Goal: Information Seeking & Learning: Check status

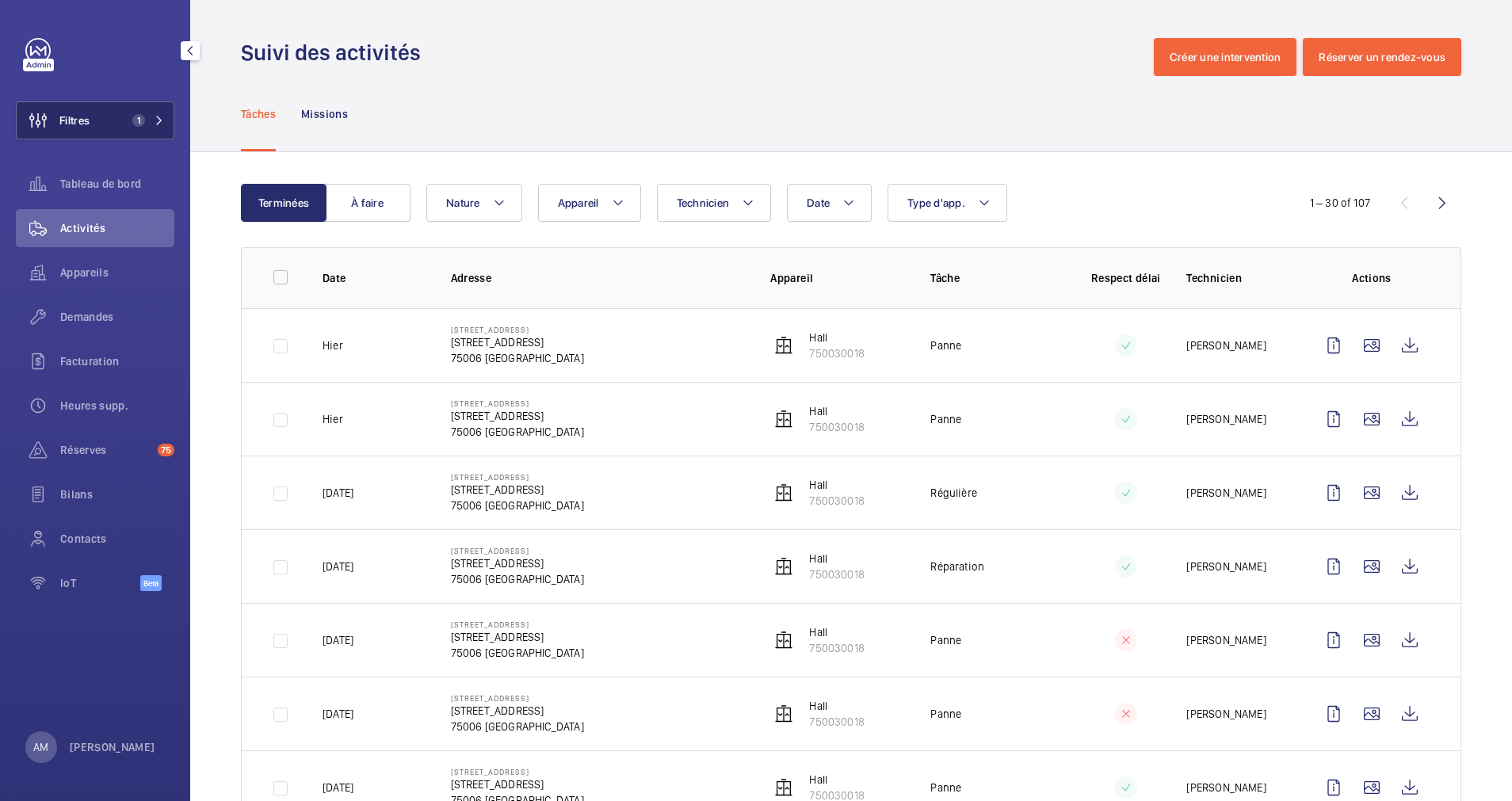
click at [171, 109] on button "Filtres 1" at bounding box center [95, 120] width 158 height 38
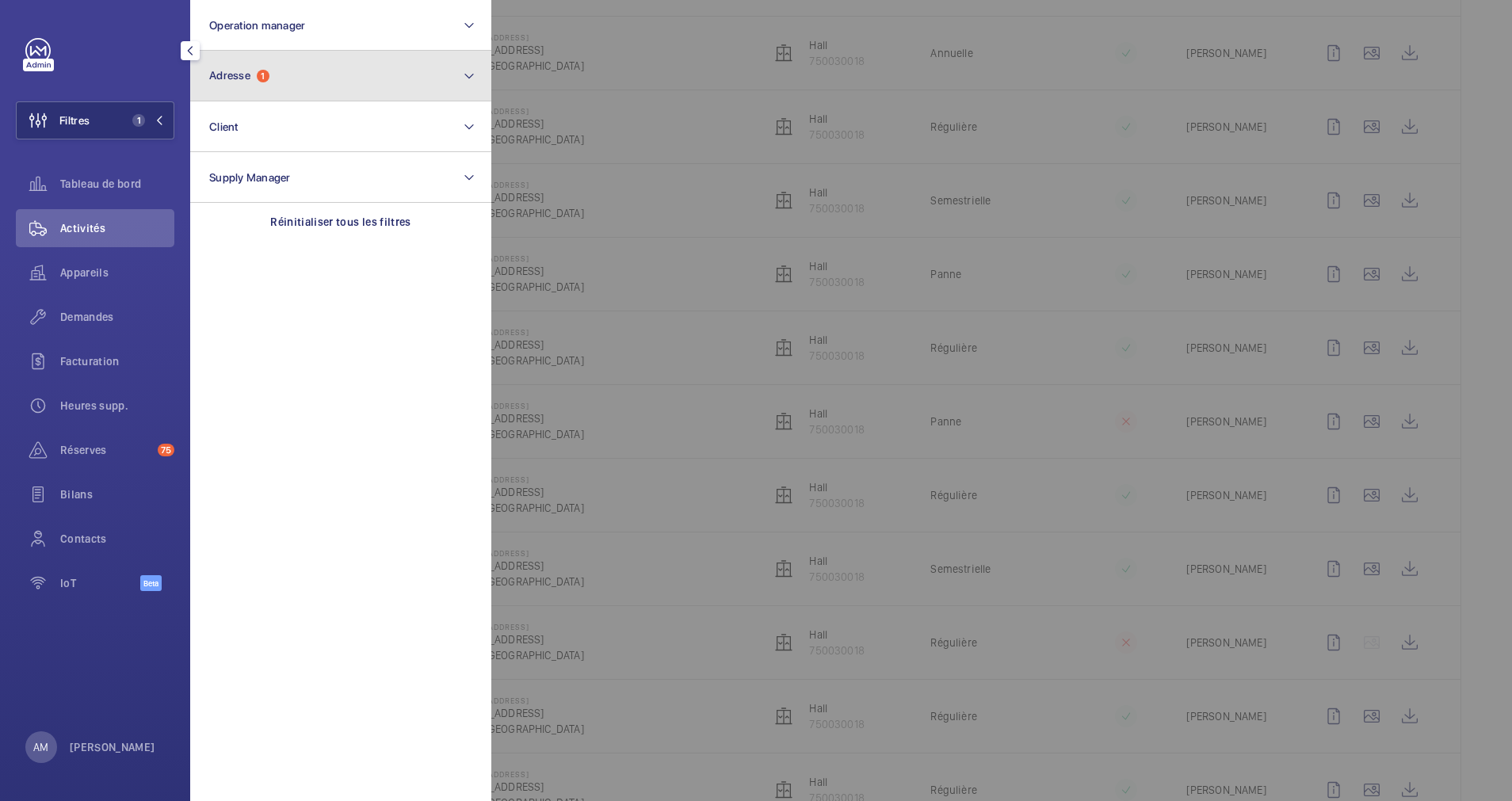
drag, startPoint x: 371, startPoint y: 64, endPoint x: 333, endPoint y: 90, distance: 46.0
click at [369, 66] on button "Adresse 1" at bounding box center [341, 76] width 301 height 51
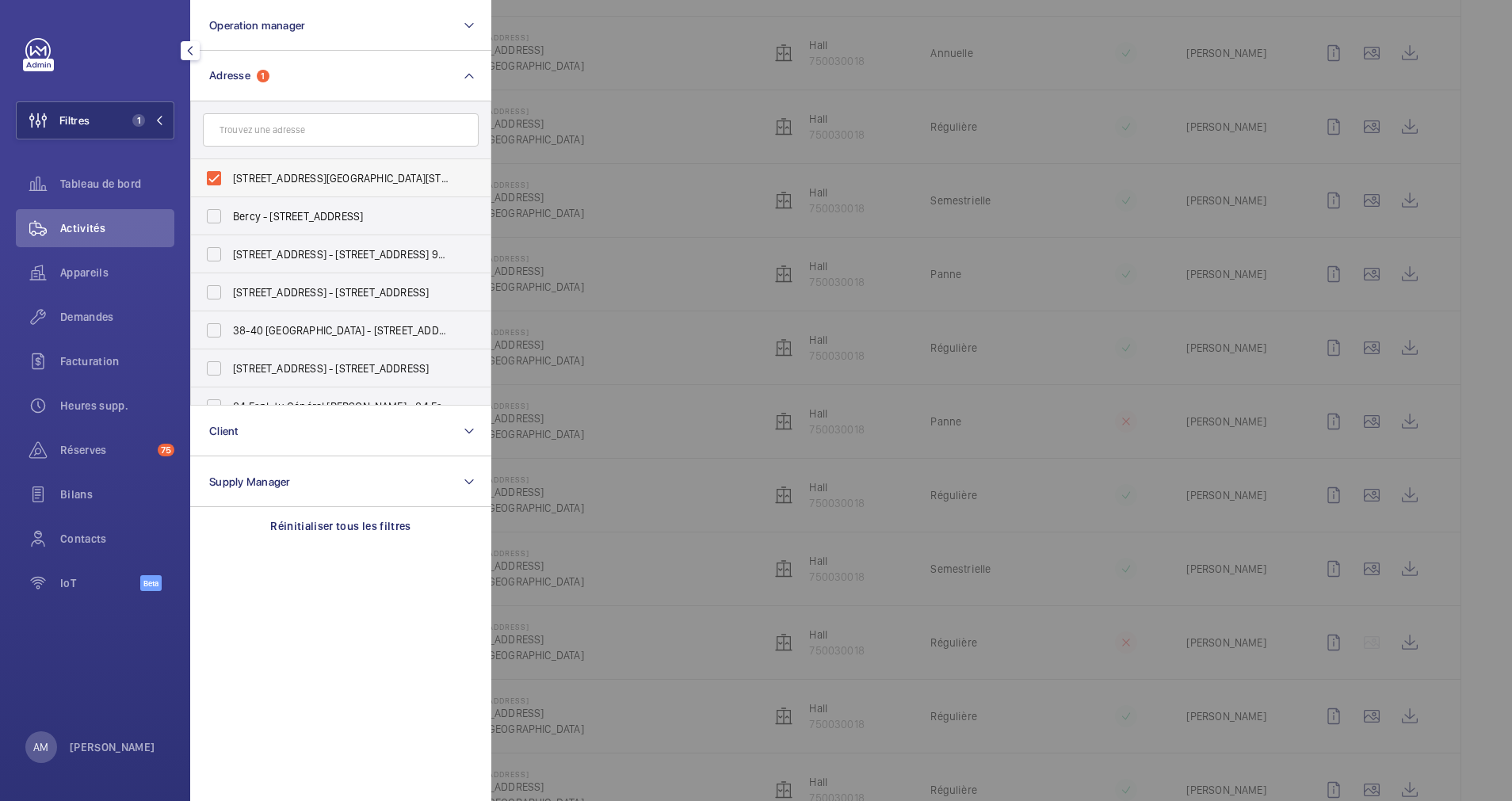
click at [212, 169] on label "9 rue du Dragon - 9 rue du Dragon, 75006 PARIS, PARIS 75006" at bounding box center [328, 178] width 275 height 38
click at [212, 169] on input "9 rue du Dragon - 9 rue du Dragon, 75006 PARIS, PARIS 75006" at bounding box center [213, 178] width 32 height 32
checkbox input "false"
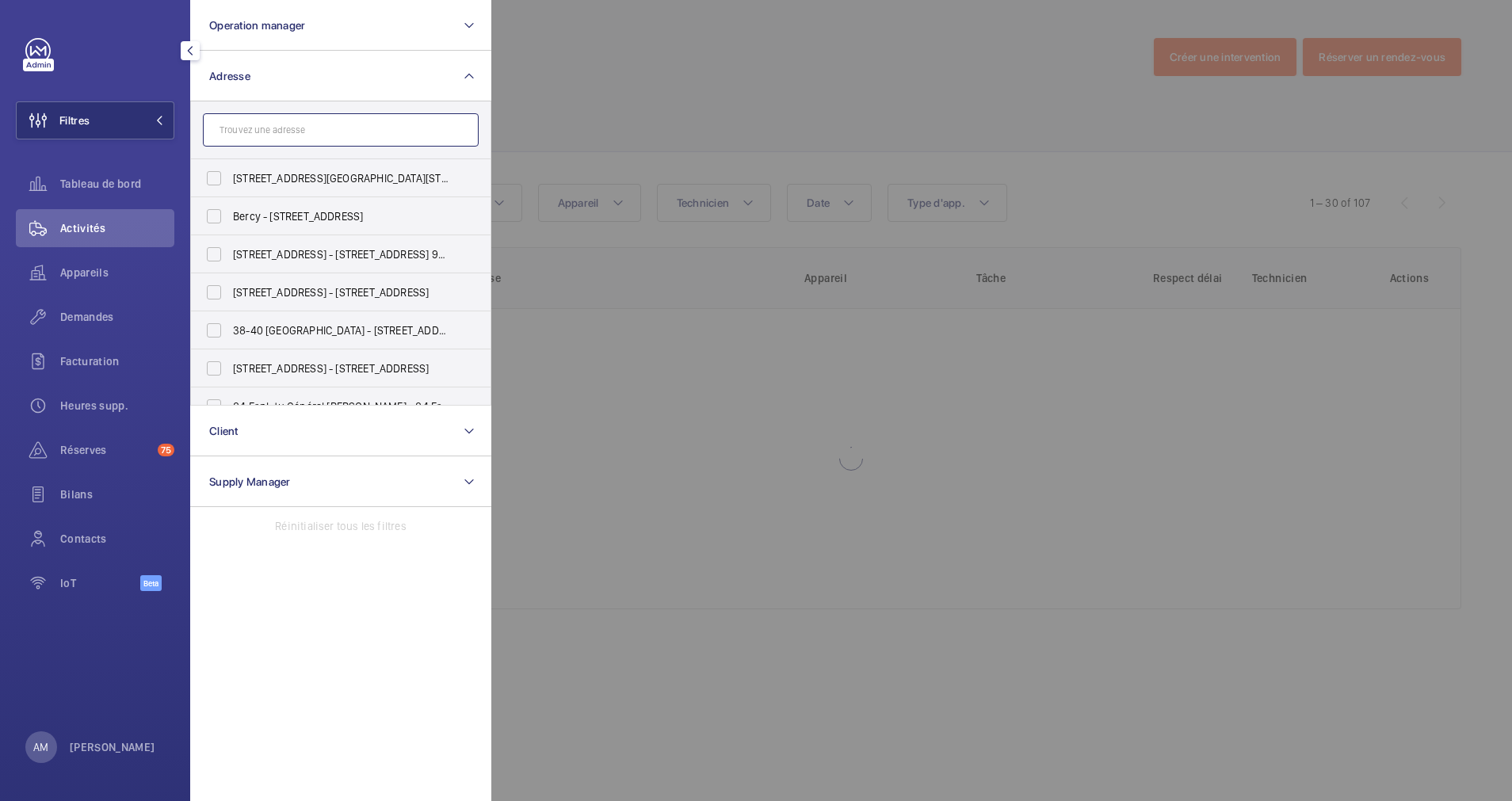
click at [268, 133] on input "text" at bounding box center [341, 129] width 275 height 33
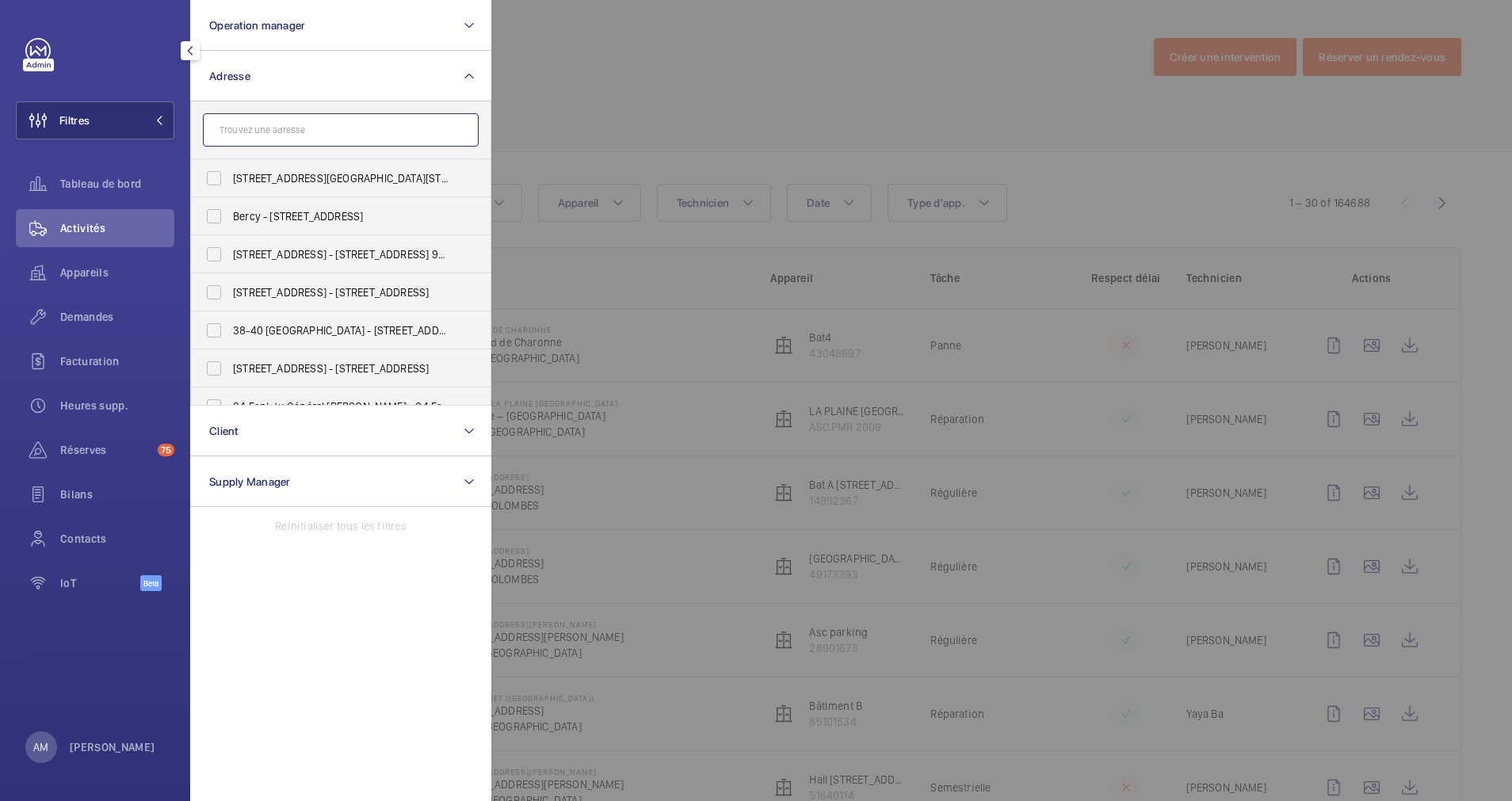
paste input "6 Rue Marcel Monge"
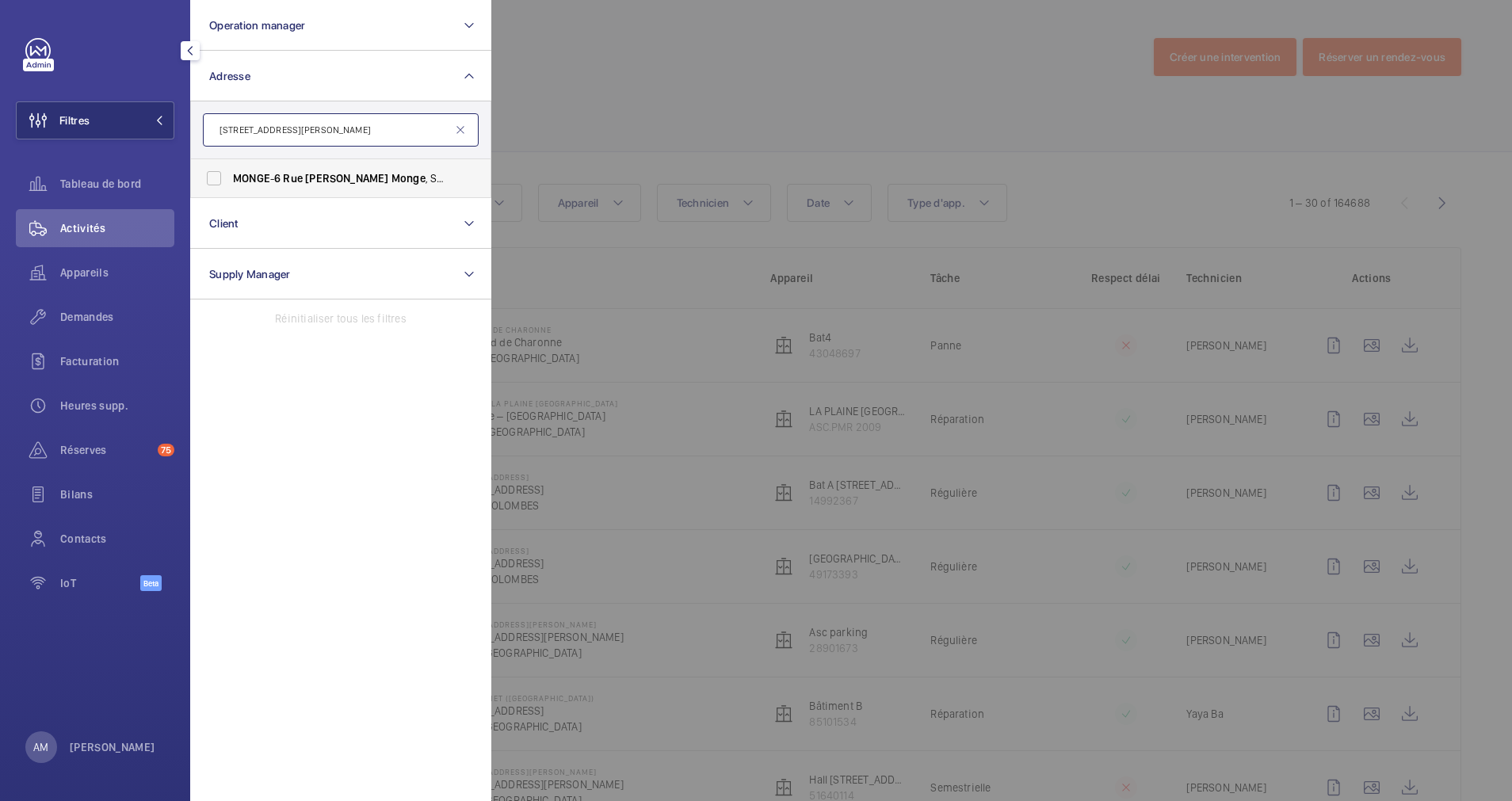
type input "6 Rue Marcel Monge"
click at [221, 172] on label "MONGE - 6 Rue Marcel Monge , SURESNES 92150" at bounding box center [328, 178] width 275 height 38
click at [221, 172] on input "MONGE - 6 Rue Marcel Monge , SURESNES 92150" at bounding box center [213, 178] width 32 height 32
checkbox input "true"
click at [660, 137] on div at bounding box center [1247, 400] width 1512 height 801
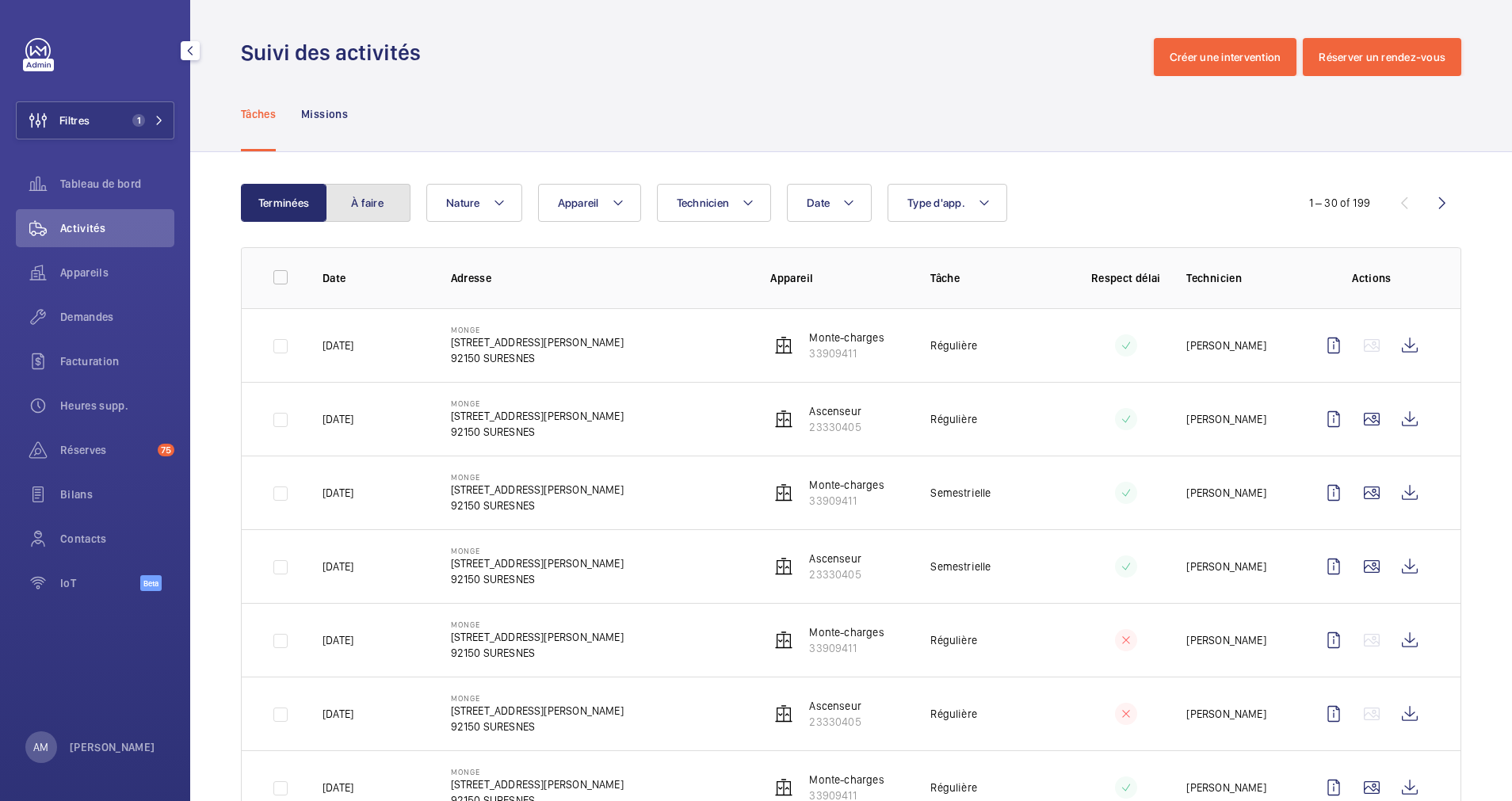
click at [371, 189] on button "À faire" at bounding box center [368, 203] width 86 height 38
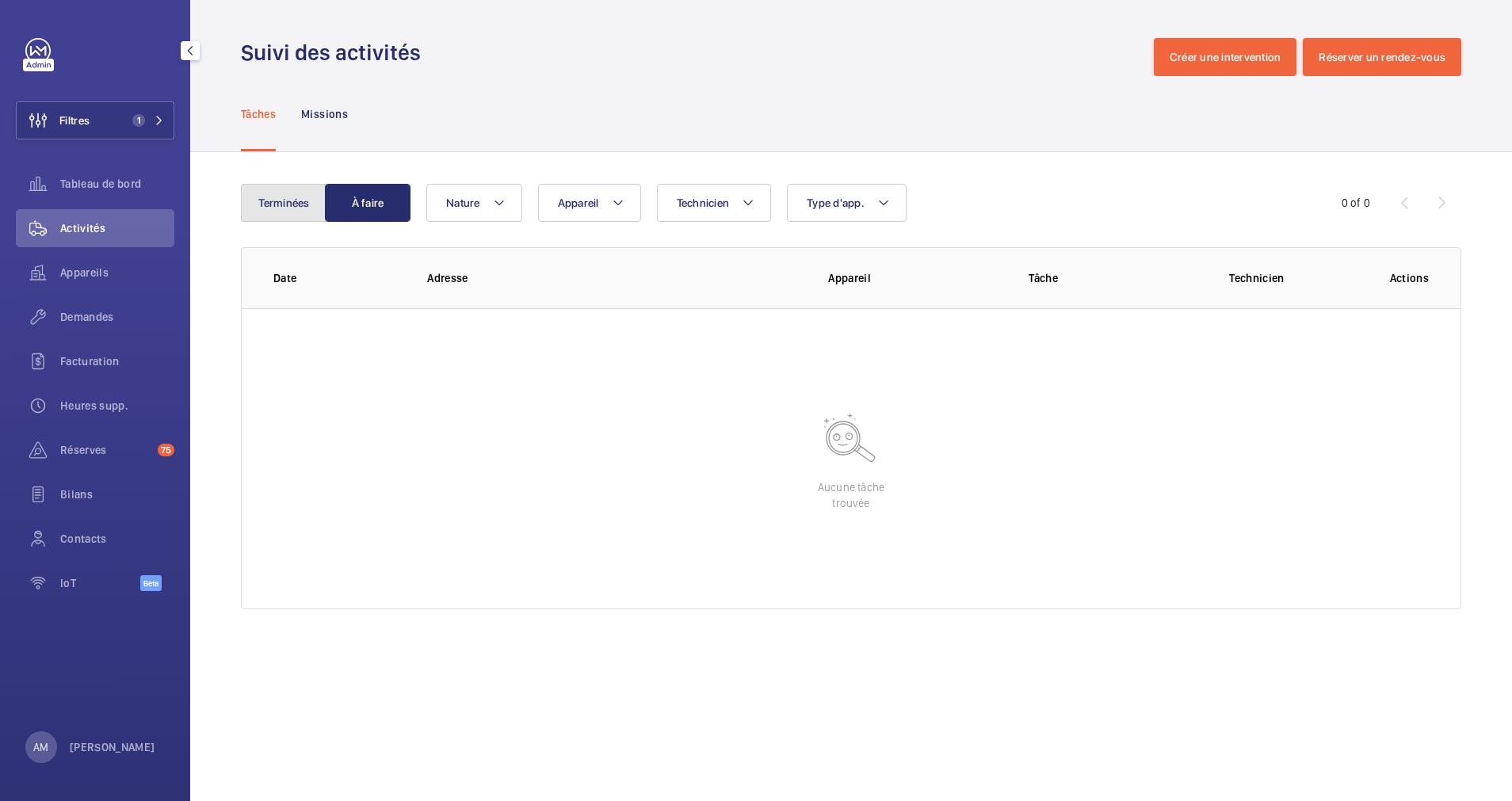
click at [293, 209] on button "Terminées" at bounding box center [284, 203] width 86 height 38
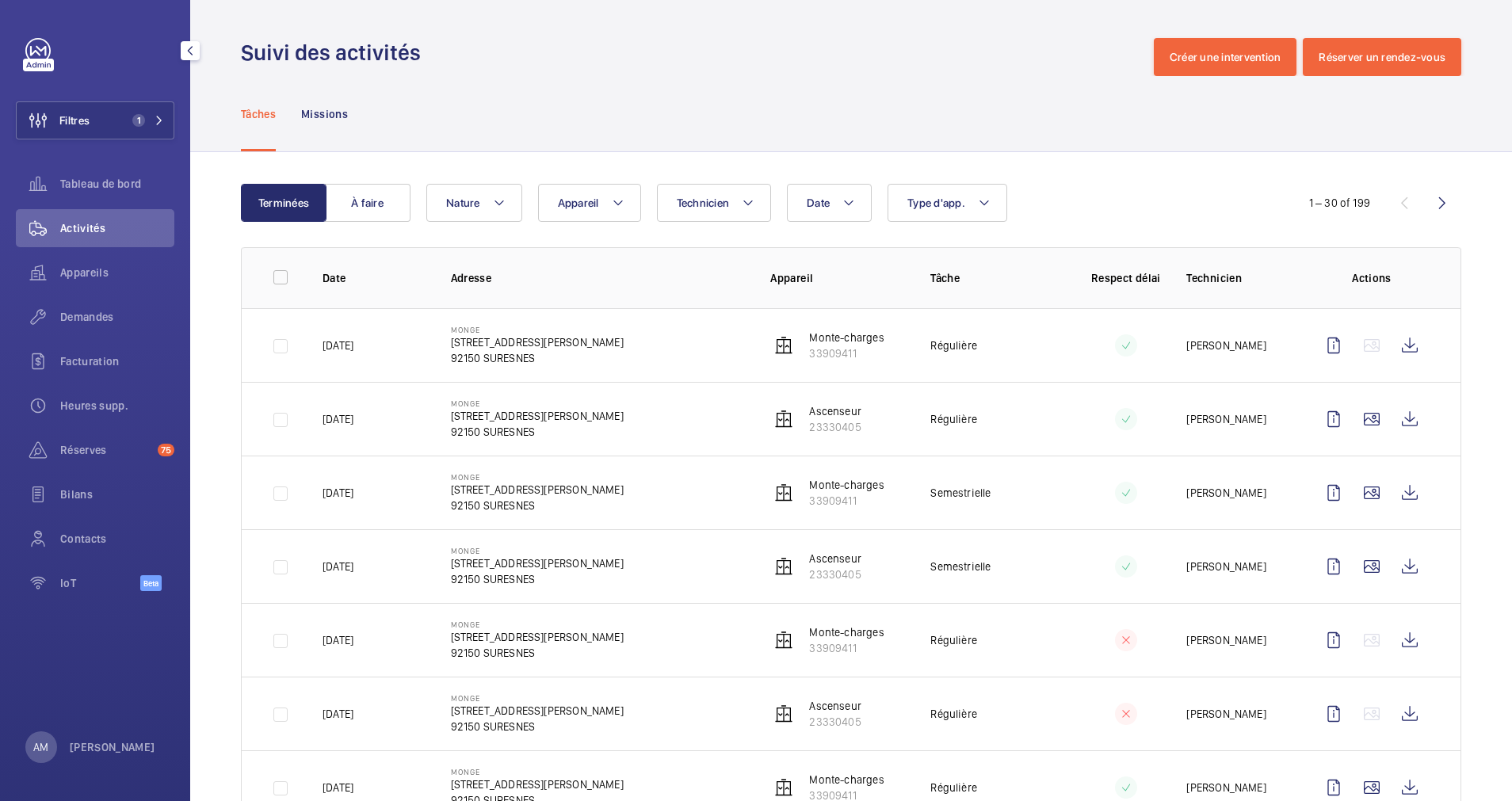
drag, startPoint x: 151, startPoint y: 113, endPoint x: 190, endPoint y: 108, distance: 39.3
click at [160, 111] on button "Filtres 1" at bounding box center [95, 120] width 158 height 38
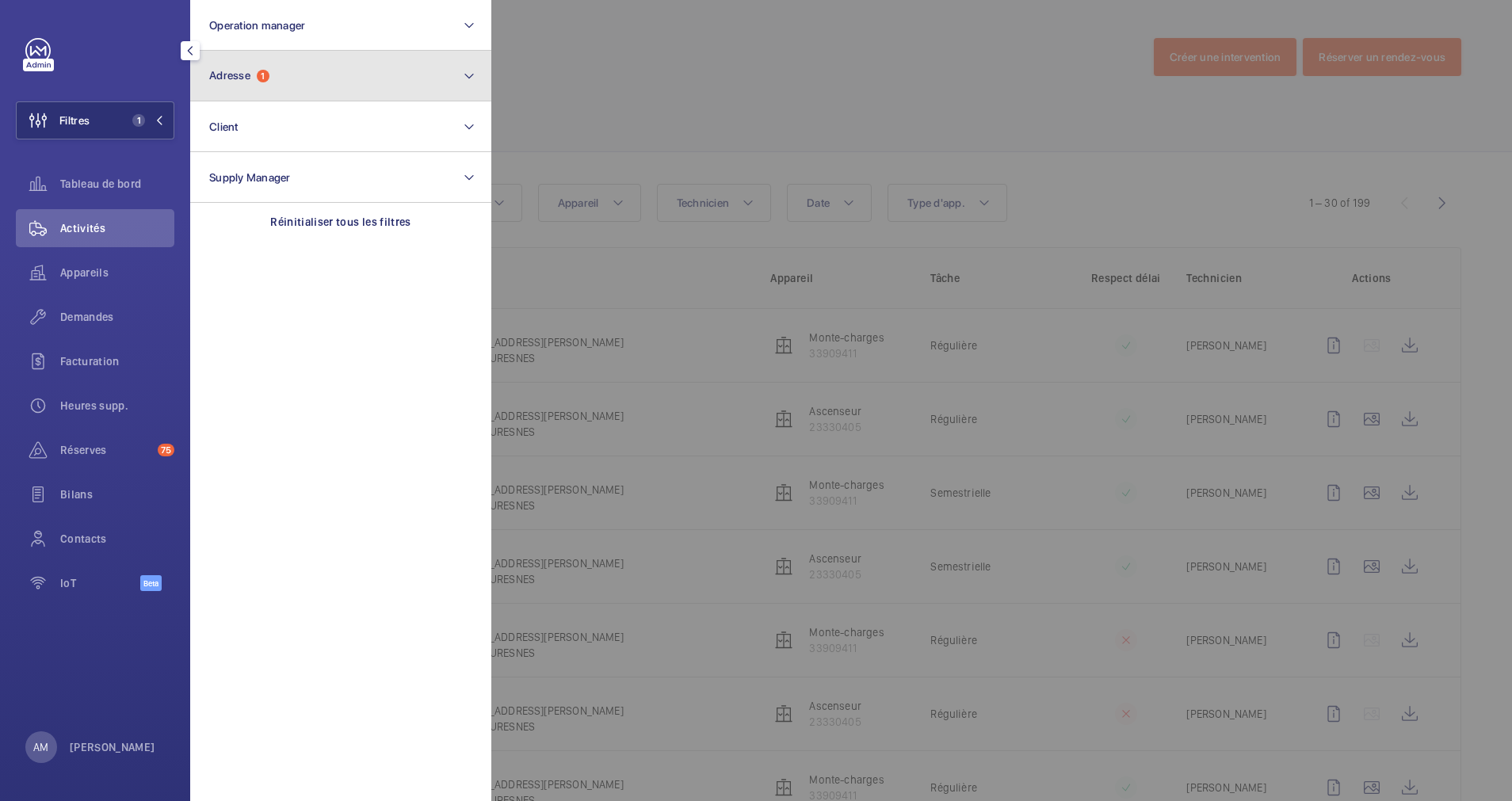
drag, startPoint x: 306, startPoint y: 79, endPoint x: 280, endPoint y: 96, distance: 31.1
click at [300, 81] on button "Adresse 1" at bounding box center [341, 76] width 301 height 51
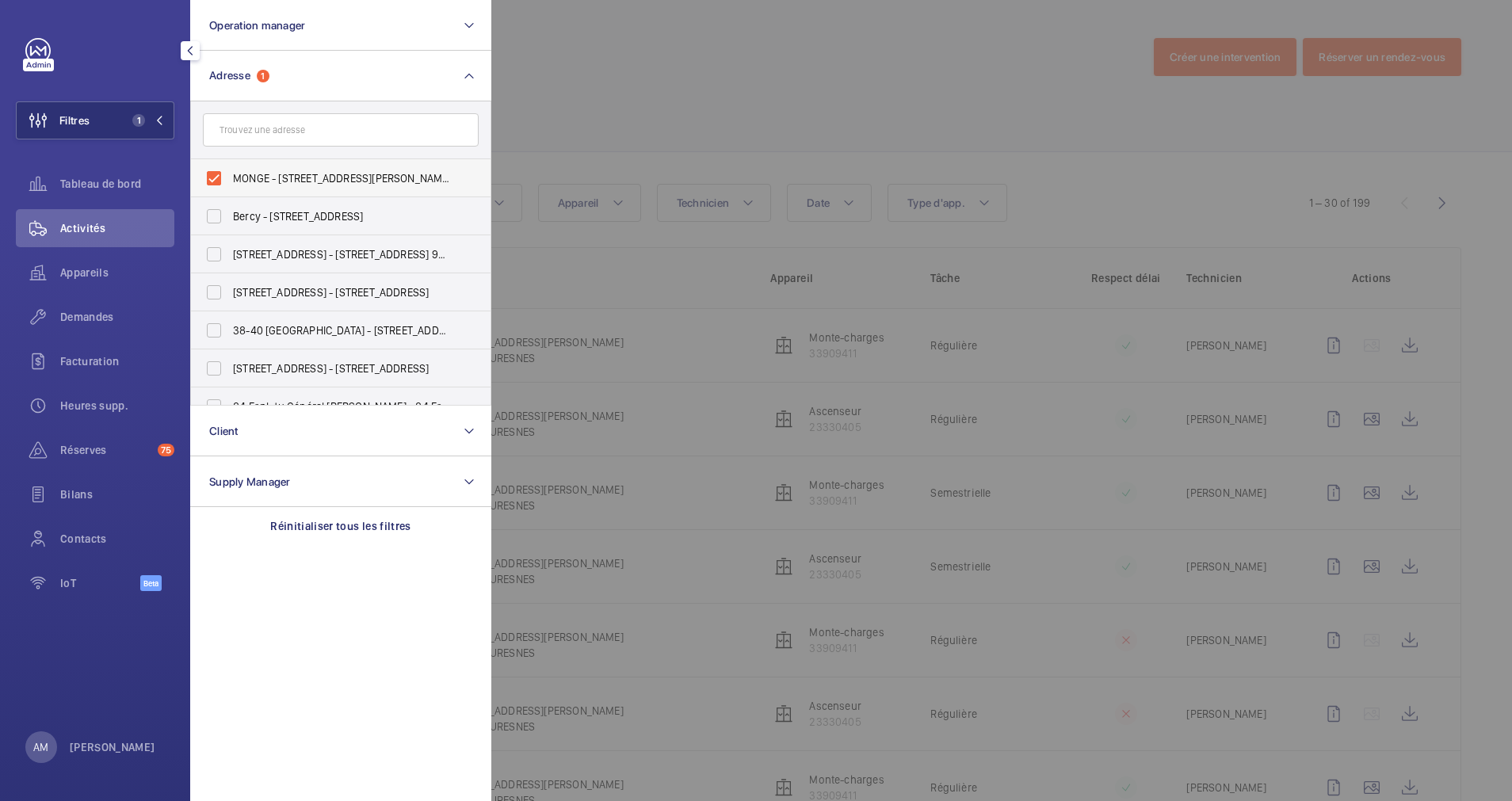
click at [210, 175] on label "MONGE - 6 Rue Marcel Monge, SURESNES 92150" at bounding box center [328, 178] width 275 height 38
click at [210, 175] on input "MONGE - 6 Rue Marcel Monge, SURESNES 92150" at bounding box center [213, 178] width 32 height 32
checkbox input "false"
paste input "6 Rue Marcel Monge"
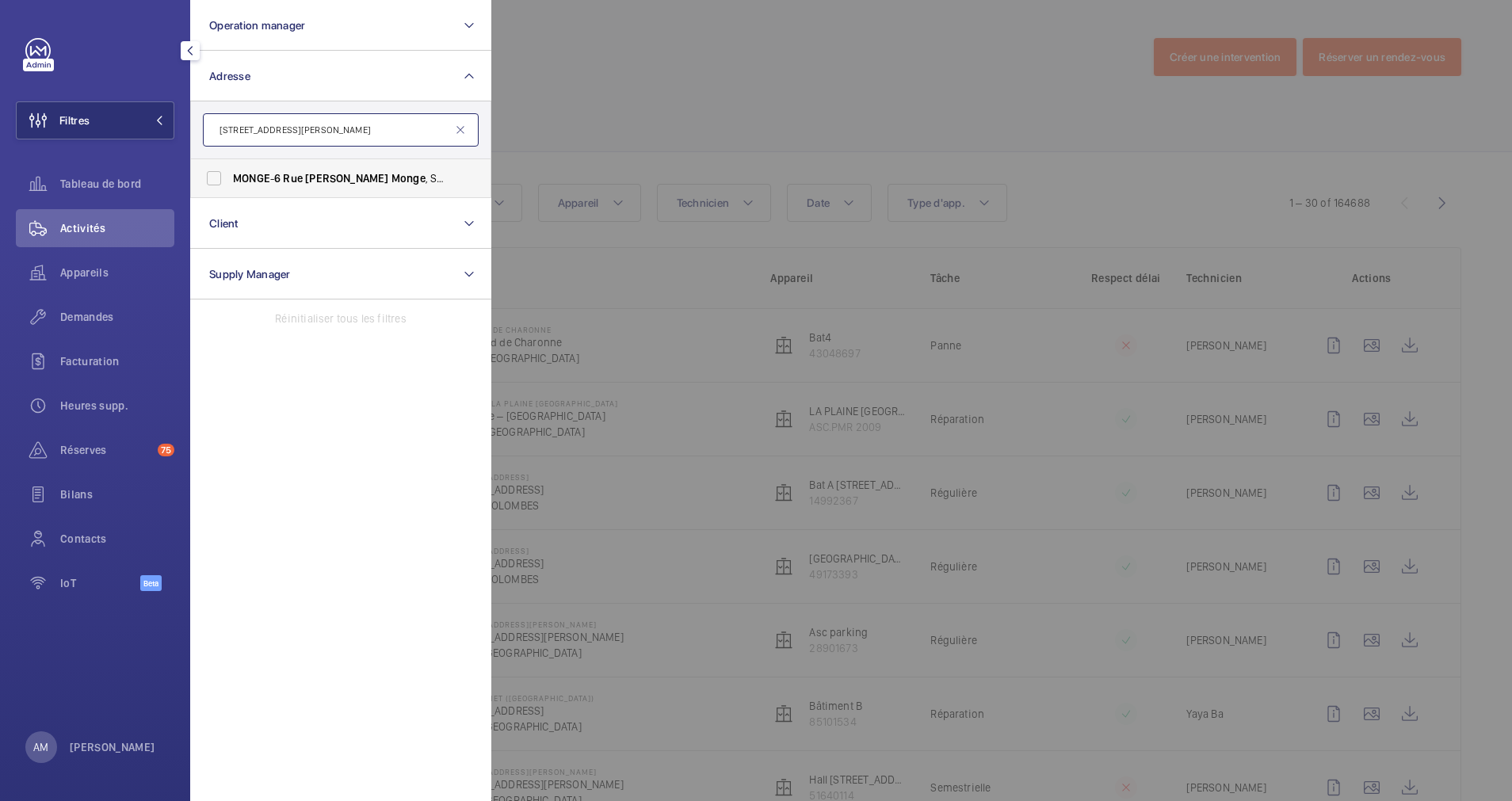
type input "6 Rue Marcel Monge"
click at [219, 171] on label "MONGE - 6 Rue Marcel Monge , SURESNES 92150" at bounding box center [328, 178] width 275 height 38
click at [219, 171] on input "MONGE - 6 Rue Marcel Monge , SURESNES 92150" at bounding box center [213, 178] width 32 height 32
checkbox input "true"
click at [771, 107] on div at bounding box center [1247, 400] width 1512 height 801
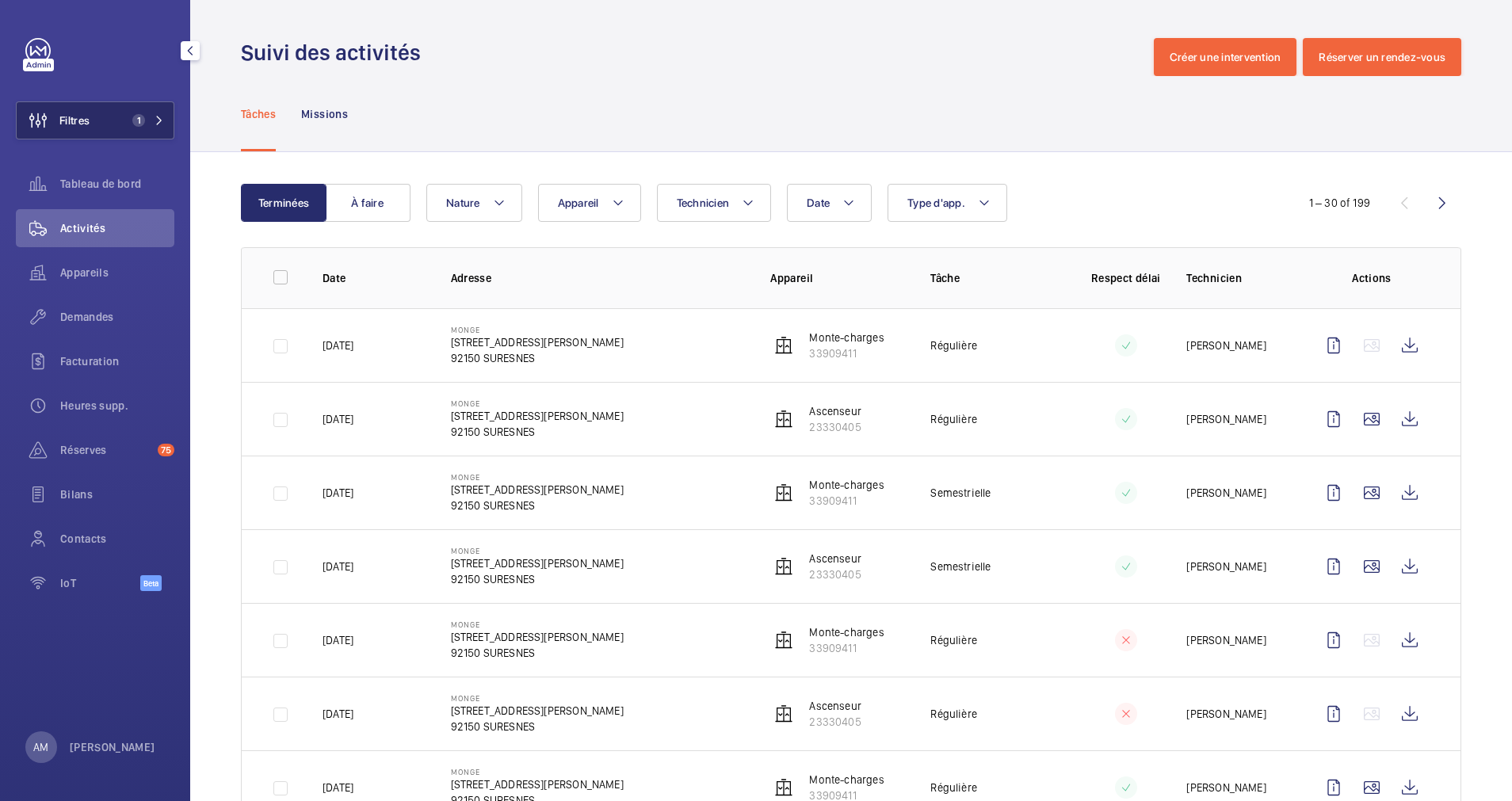
click at [137, 105] on button "Filtres 1" at bounding box center [95, 120] width 158 height 38
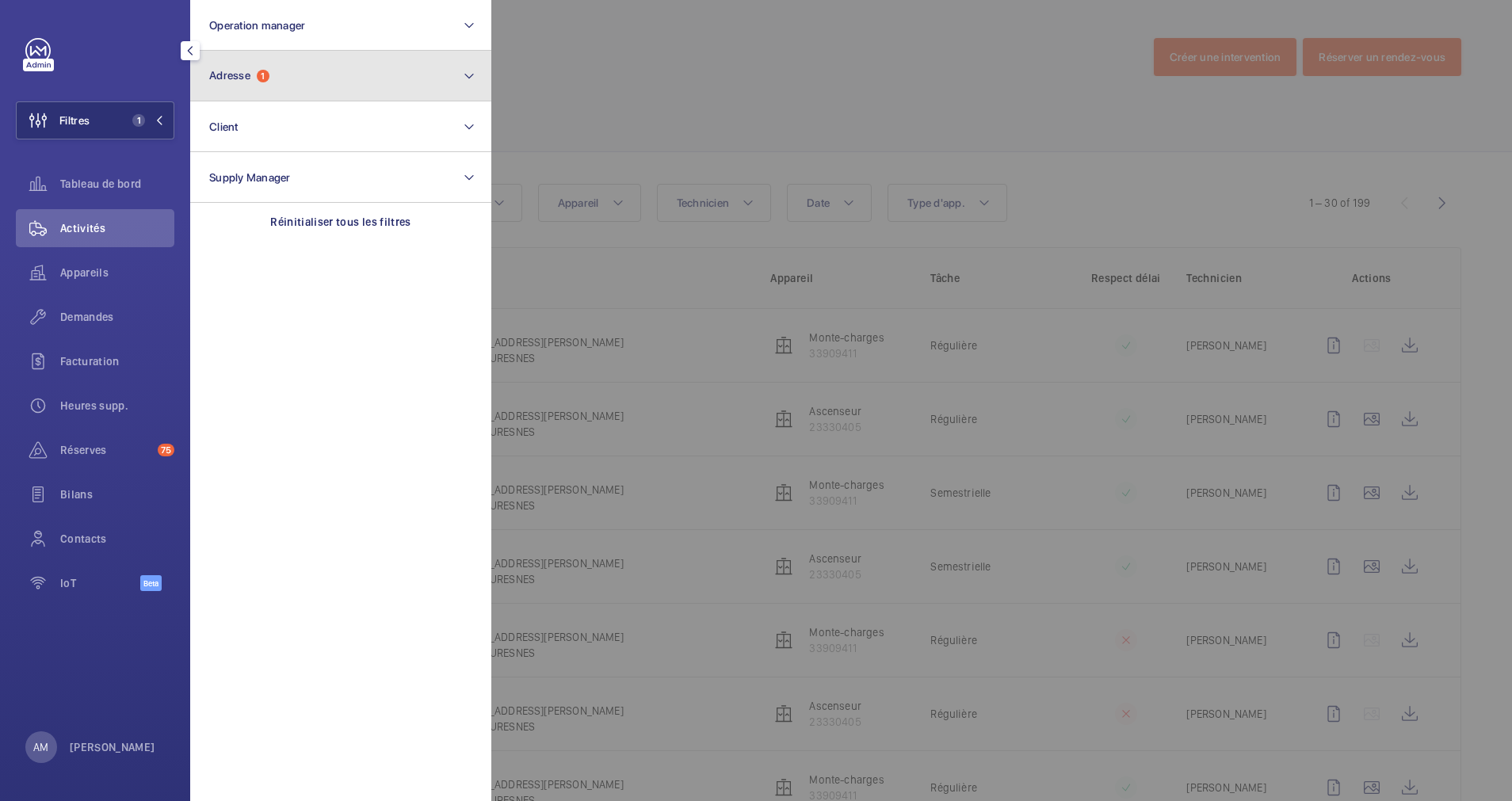
click at [347, 86] on button "Adresse 1" at bounding box center [341, 76] width 301 height 51
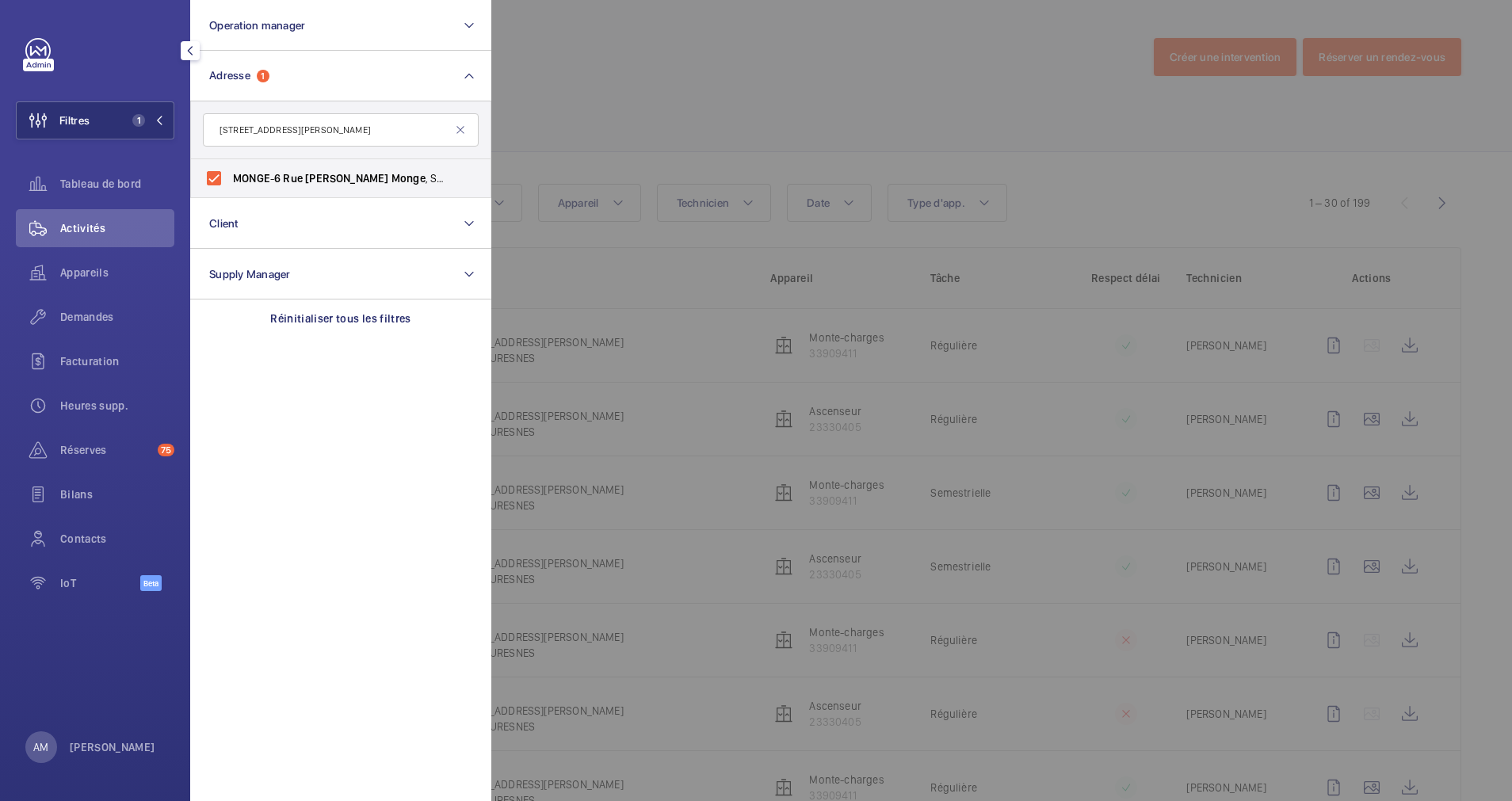
drag, startPoint x: 276, startPoint y: 129, endPoint x: 376, endPoint y: 149, distance: 102.0
click at [278, 129] on input "6 Rue Marcel Monge" at bounding box center [341, 129] width 275 height 33
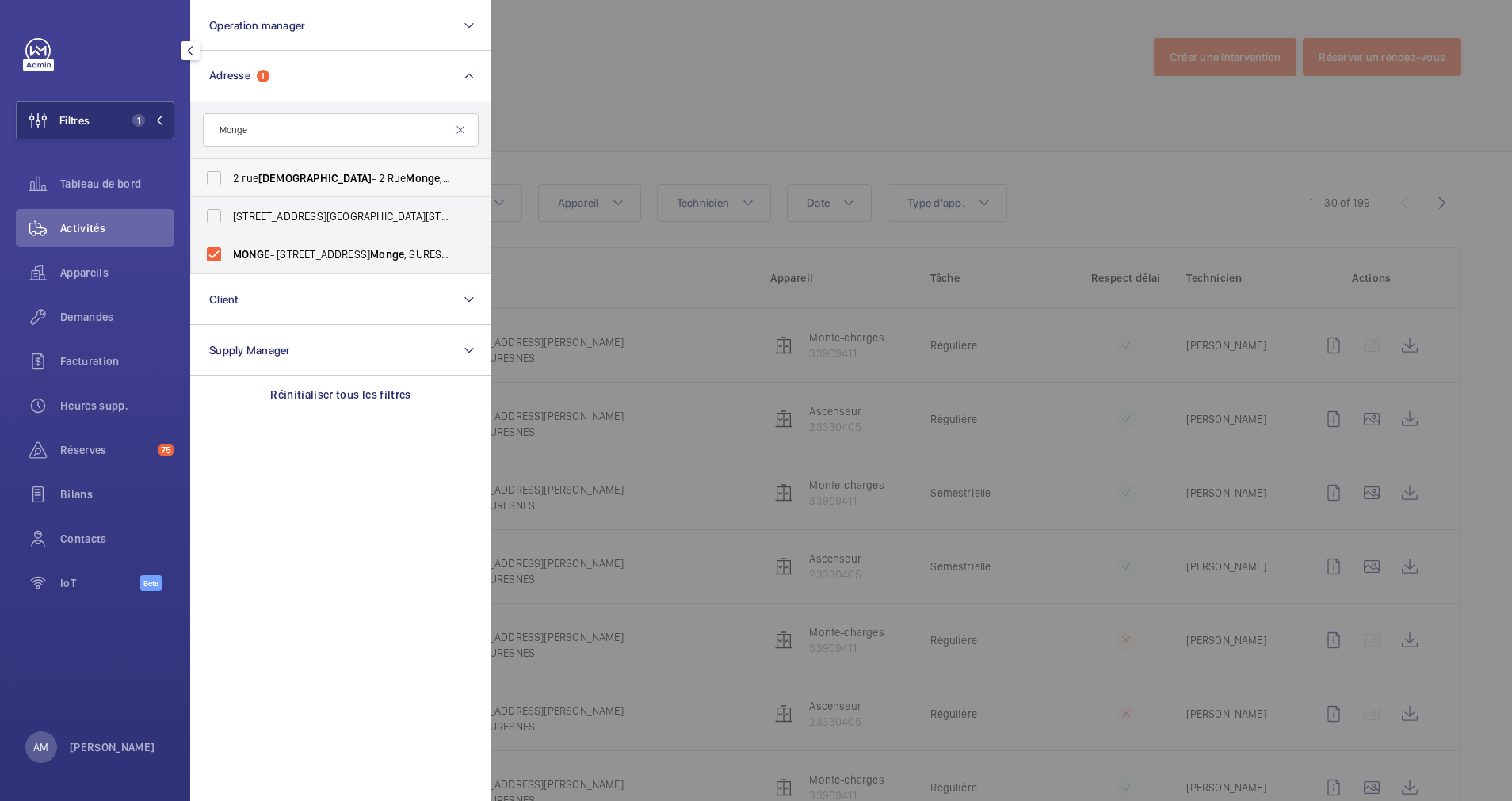
type input "Monge"
click at [214, 172] on label "2 rue monge - 2 Rue Monge , PARIS 75005" at bounding box center [328, 178] width 275 height 38
click at [214, 172] on input "2 rue monge - 2 Rue Monge , PARIS 75005" at bounding box center [213, 178] width 32 height 32
checkbox input "true"
click at [729, 135] on div at bounding box center [1247, 400] width 1512 height 801
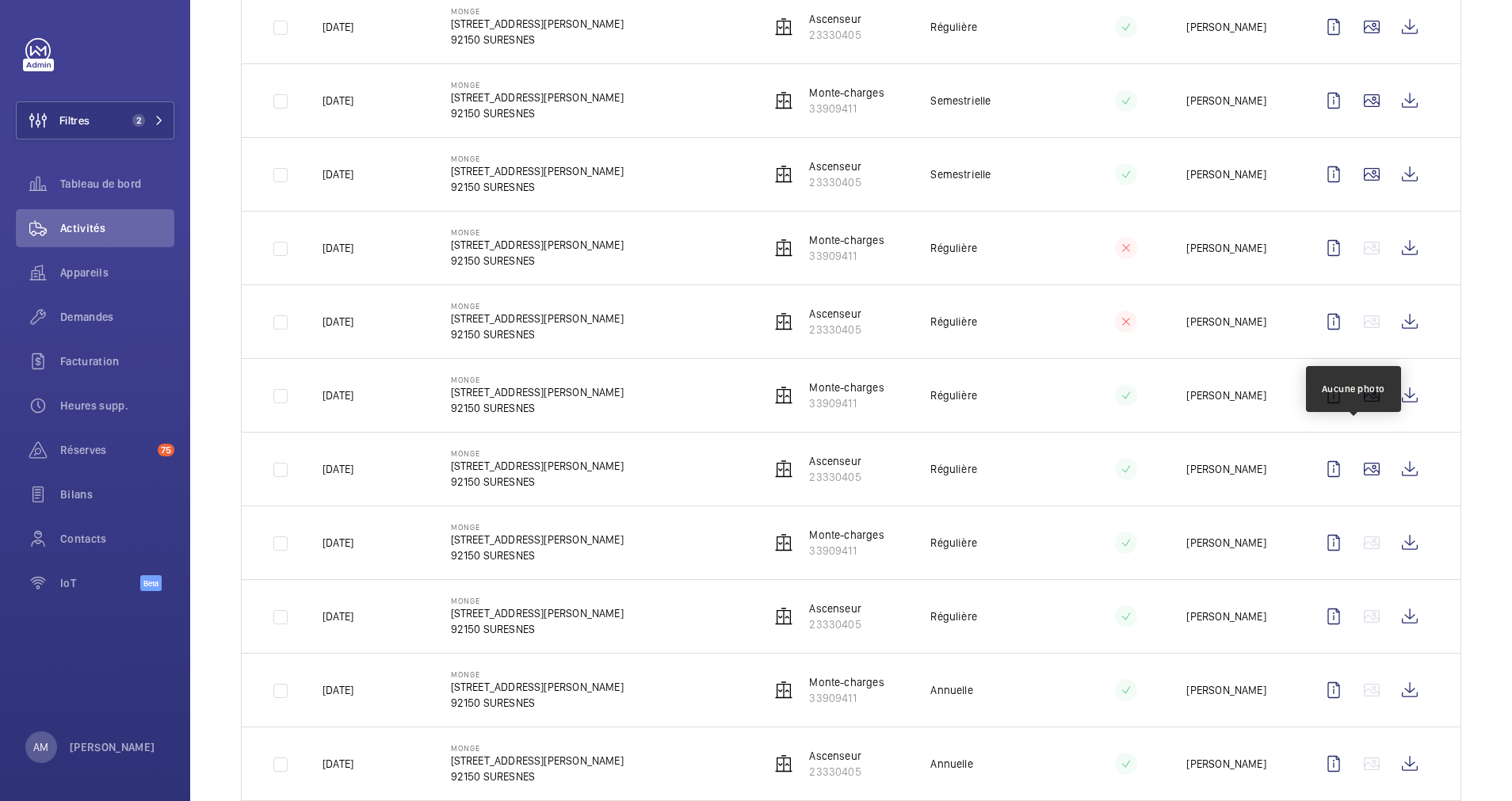
scroll to position [357, 0]
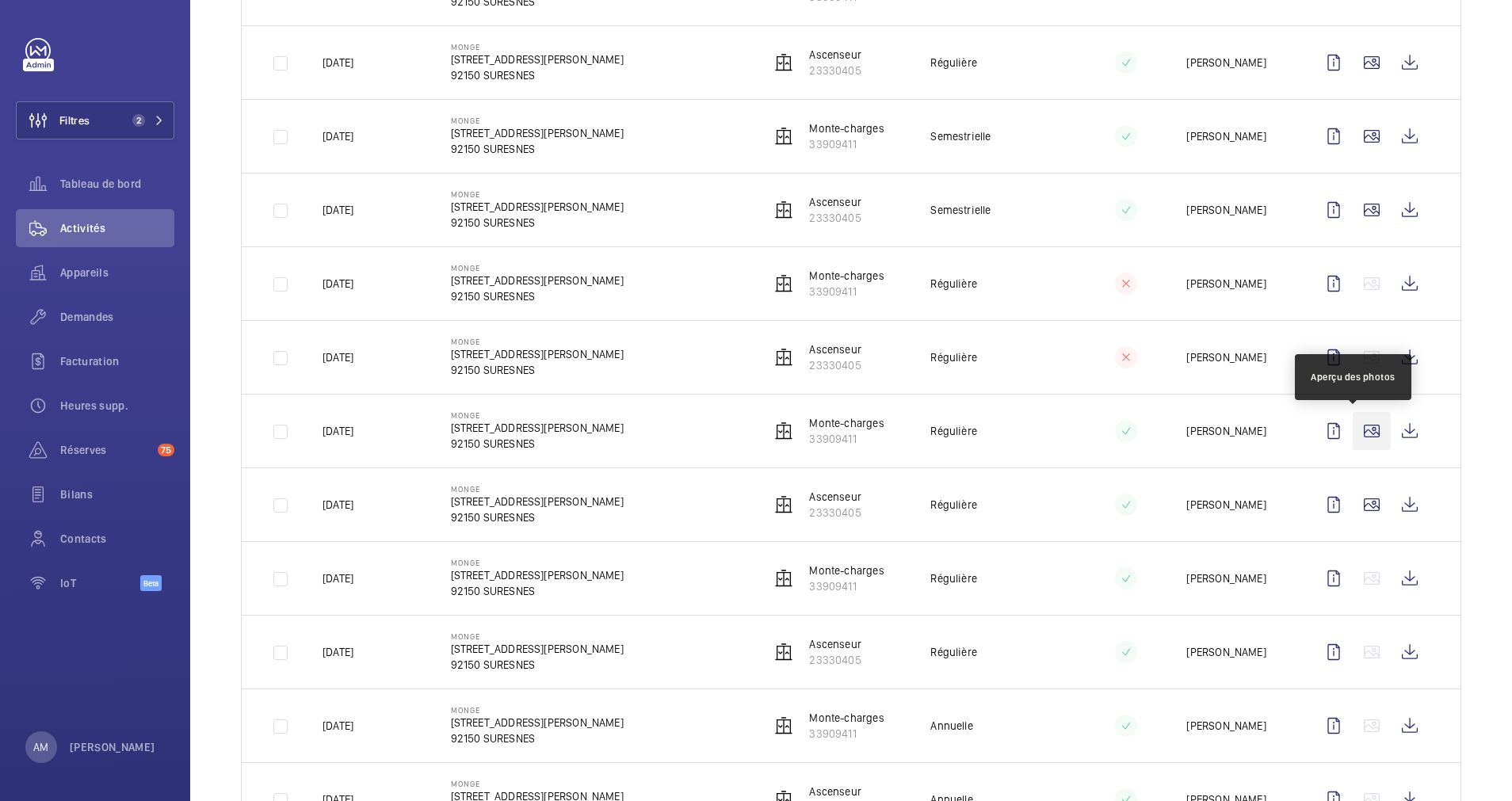
click at [1354, 429] on wm-front-icon-button at bounding box center [1371, 431] width 38 height 38
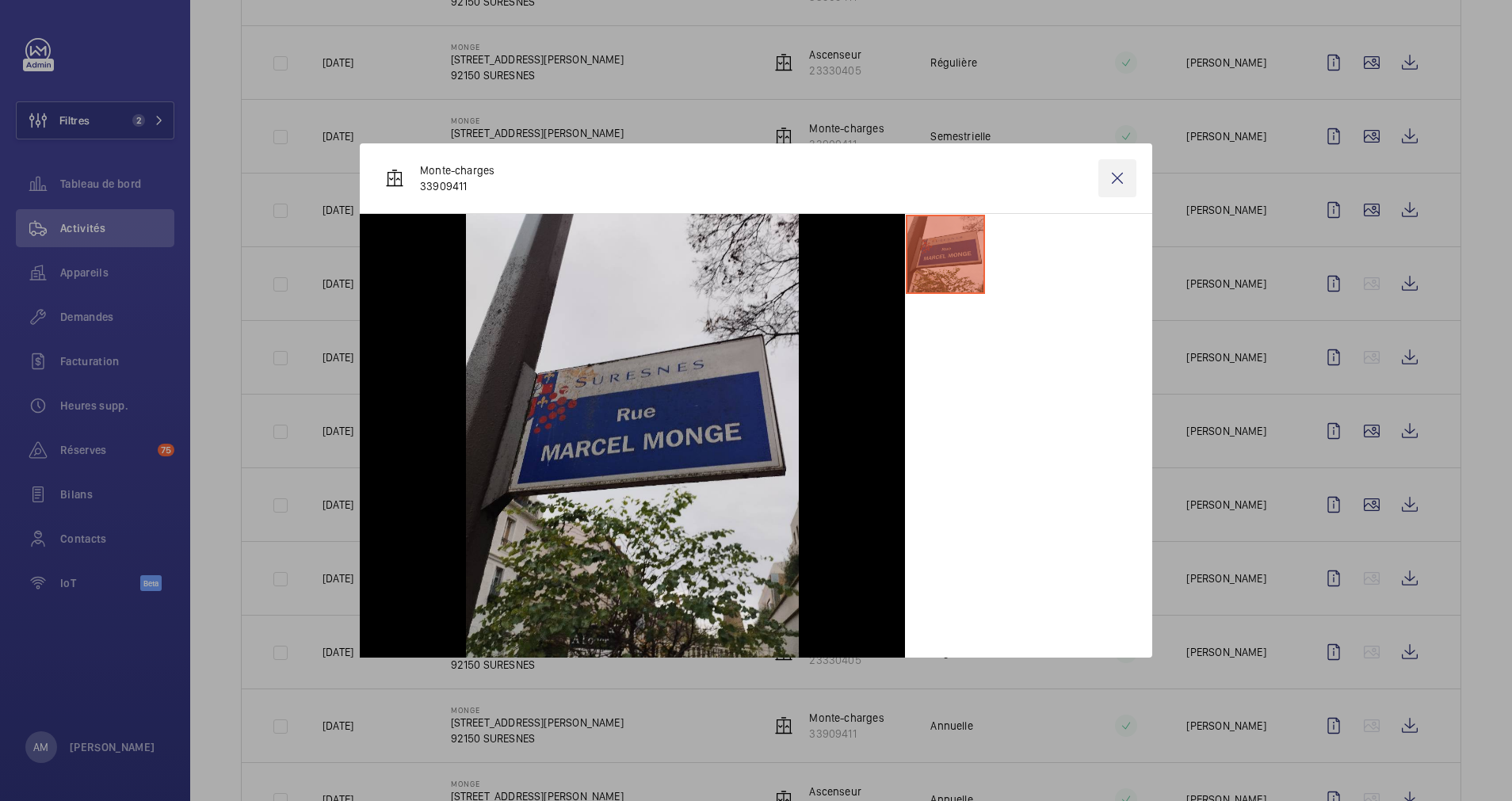
click at [1115, 173] on wm-front-icon-button at bounding box center [1117, 178] width 38 height 38
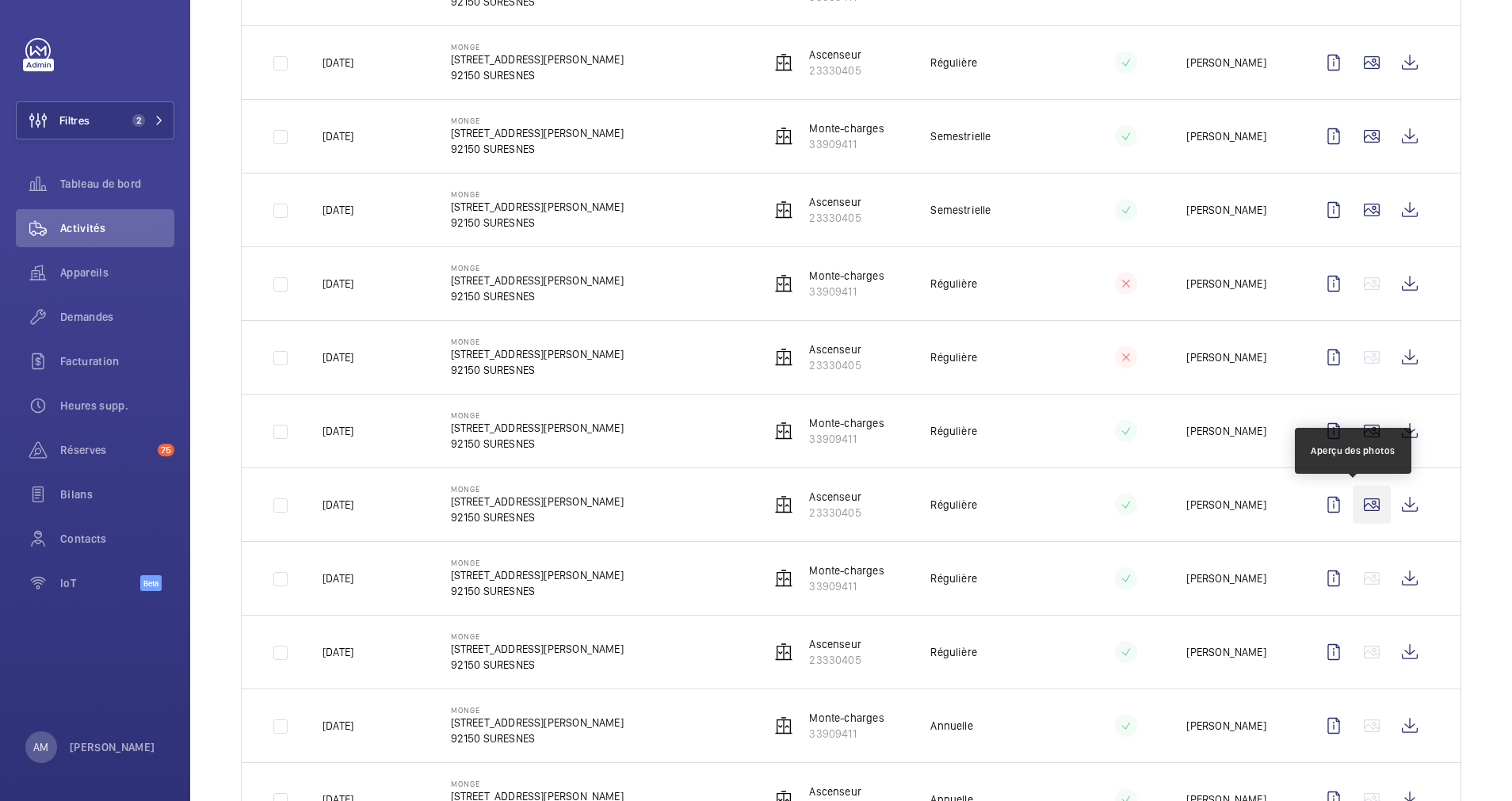
click at [1353, 506] on wm-front-icon-button at bounding box center [1371, 505] width 38 height 38
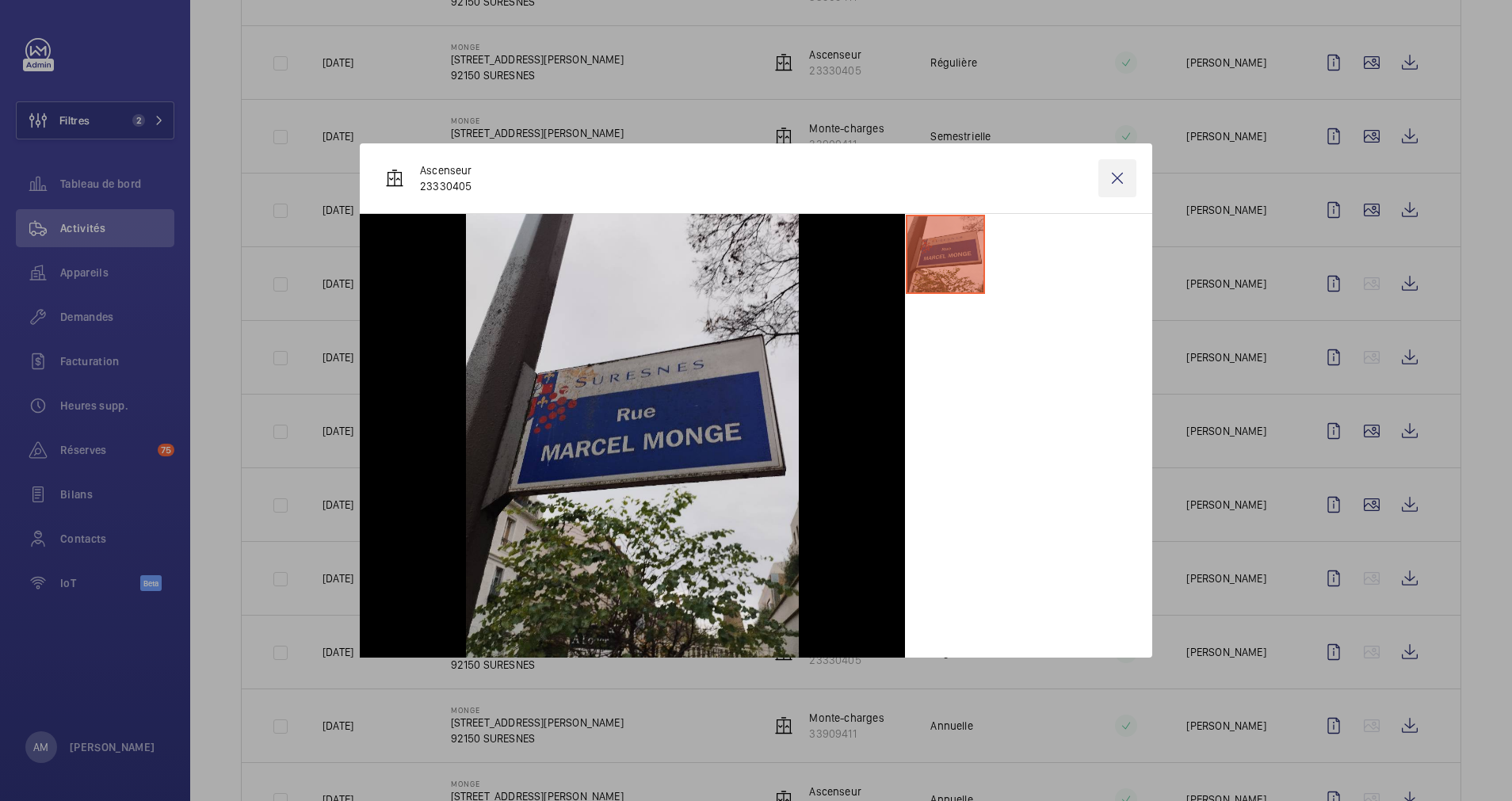
click at [1103, 191] on wm-front-icon-button at bounding box center [1117, 178] width 38 height 38
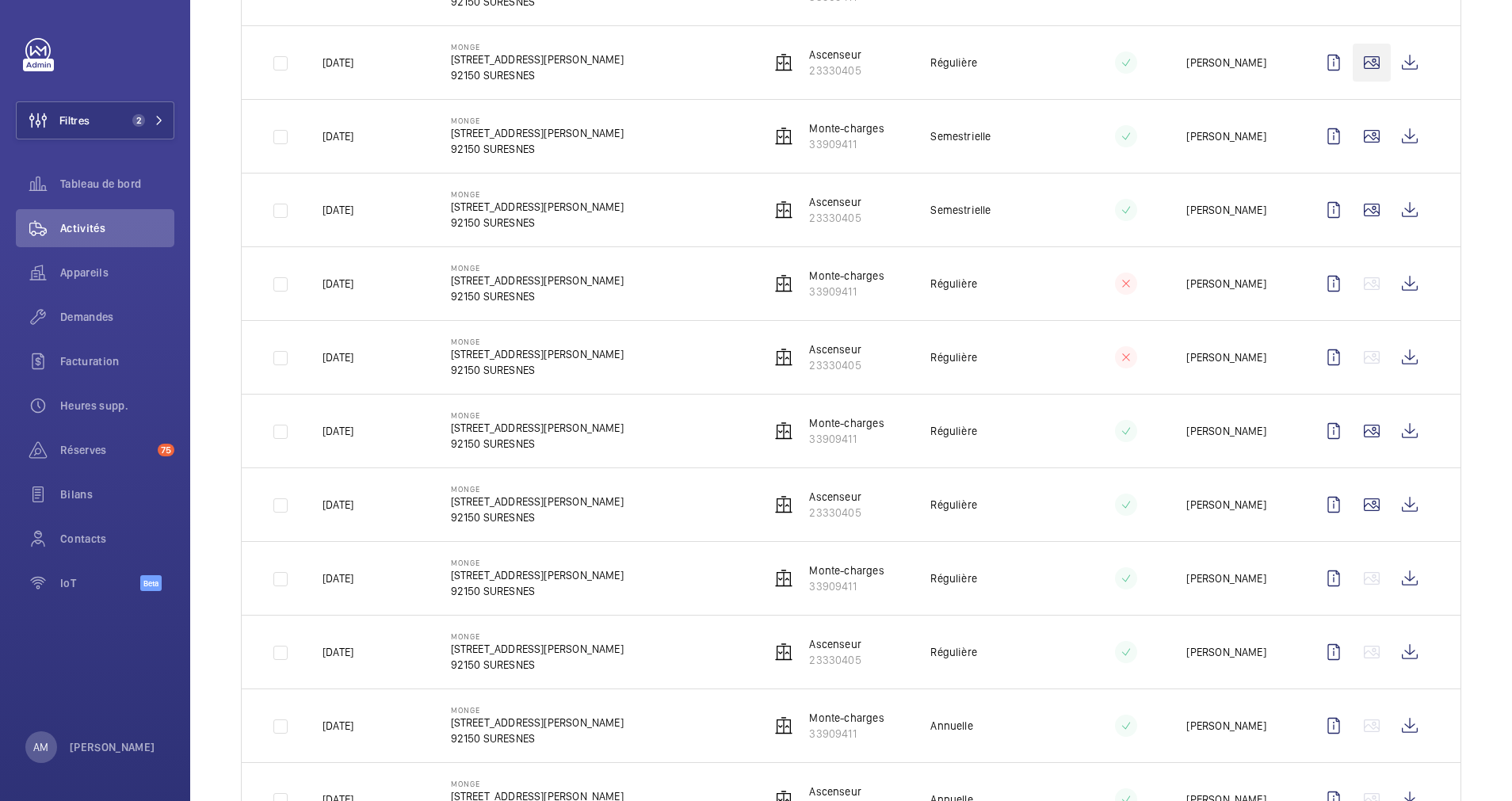
scroll to position [0, 0]
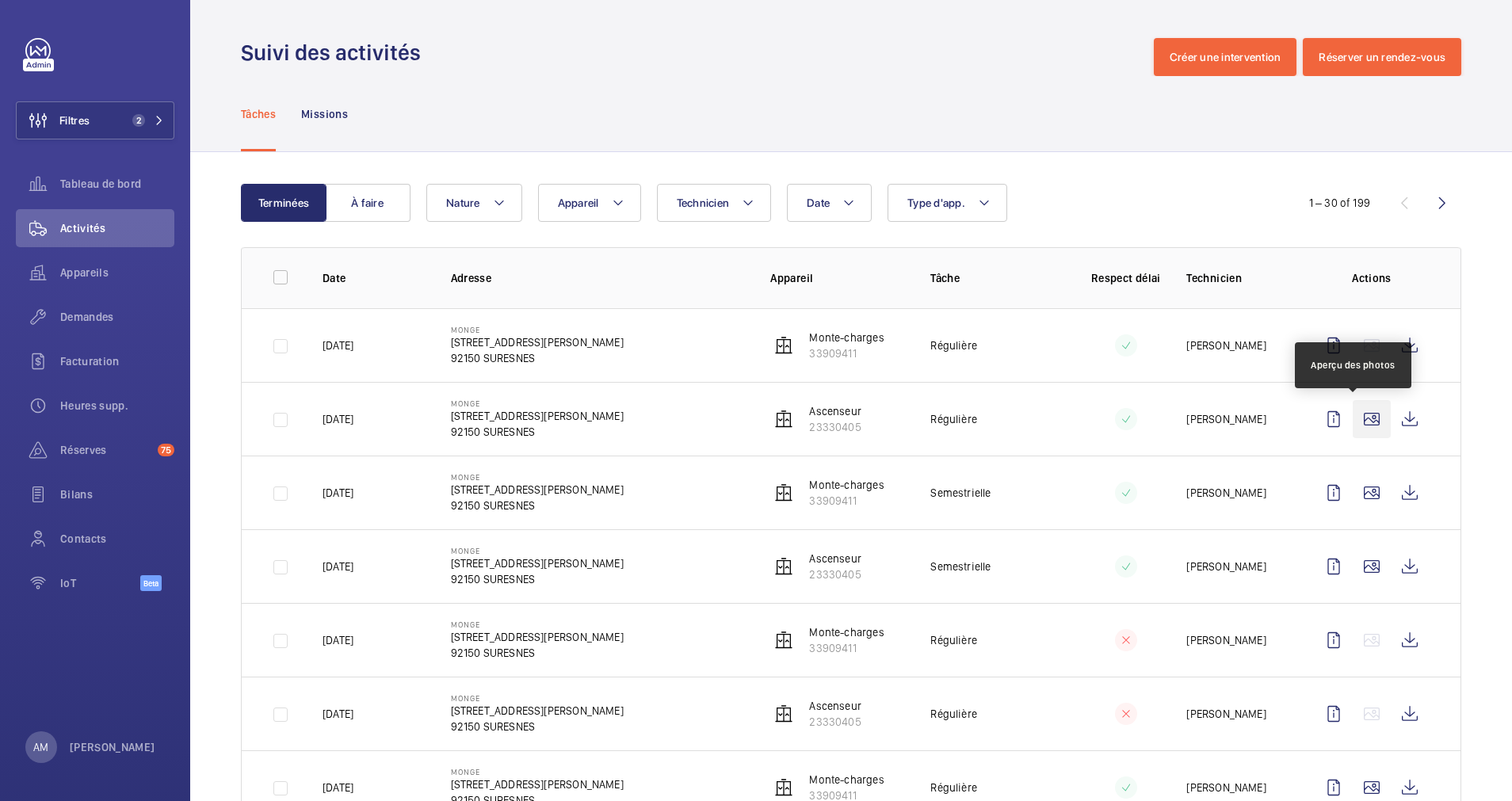
click at [1355, 413] on wm-front-icon-button at bounding box center [1371, 419] width 38 height 38
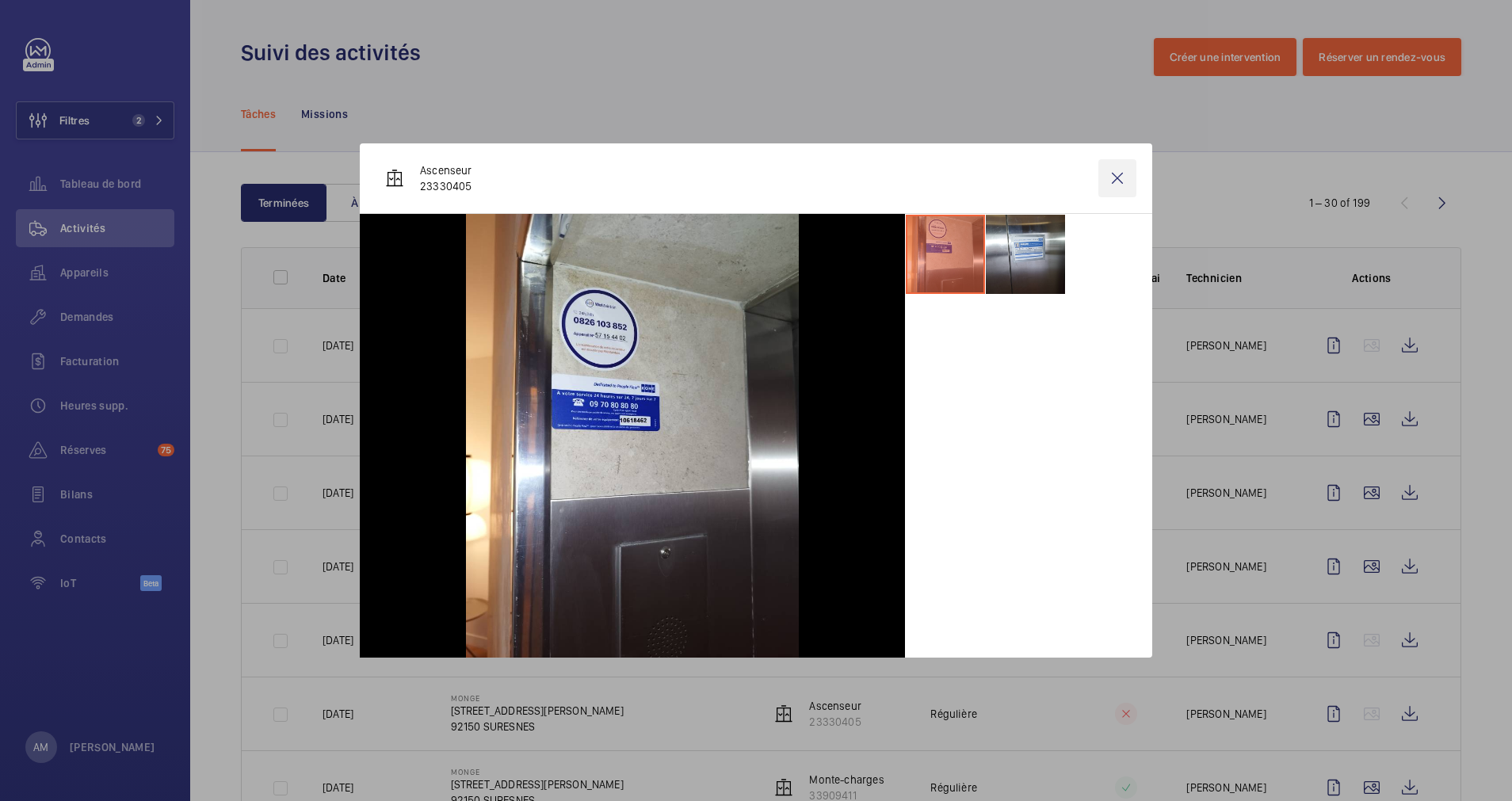
click at [1115, 177] on wm-front-icon-button at bounding box center [1117, 178] width 38 height 38
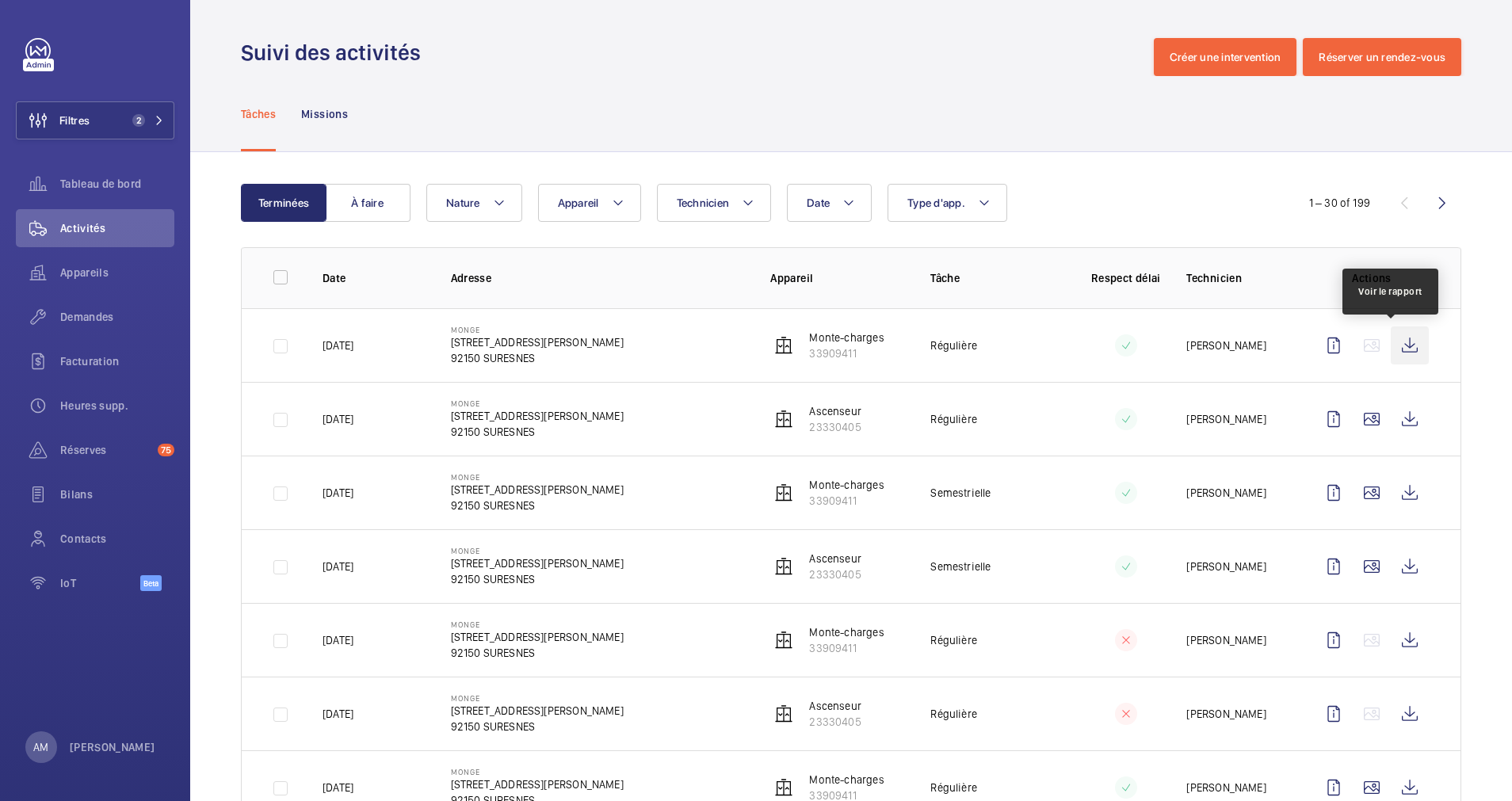
click at [1393, 347] on wm-front-icon-button at bounding box center [1410, 345] width 38 height 38
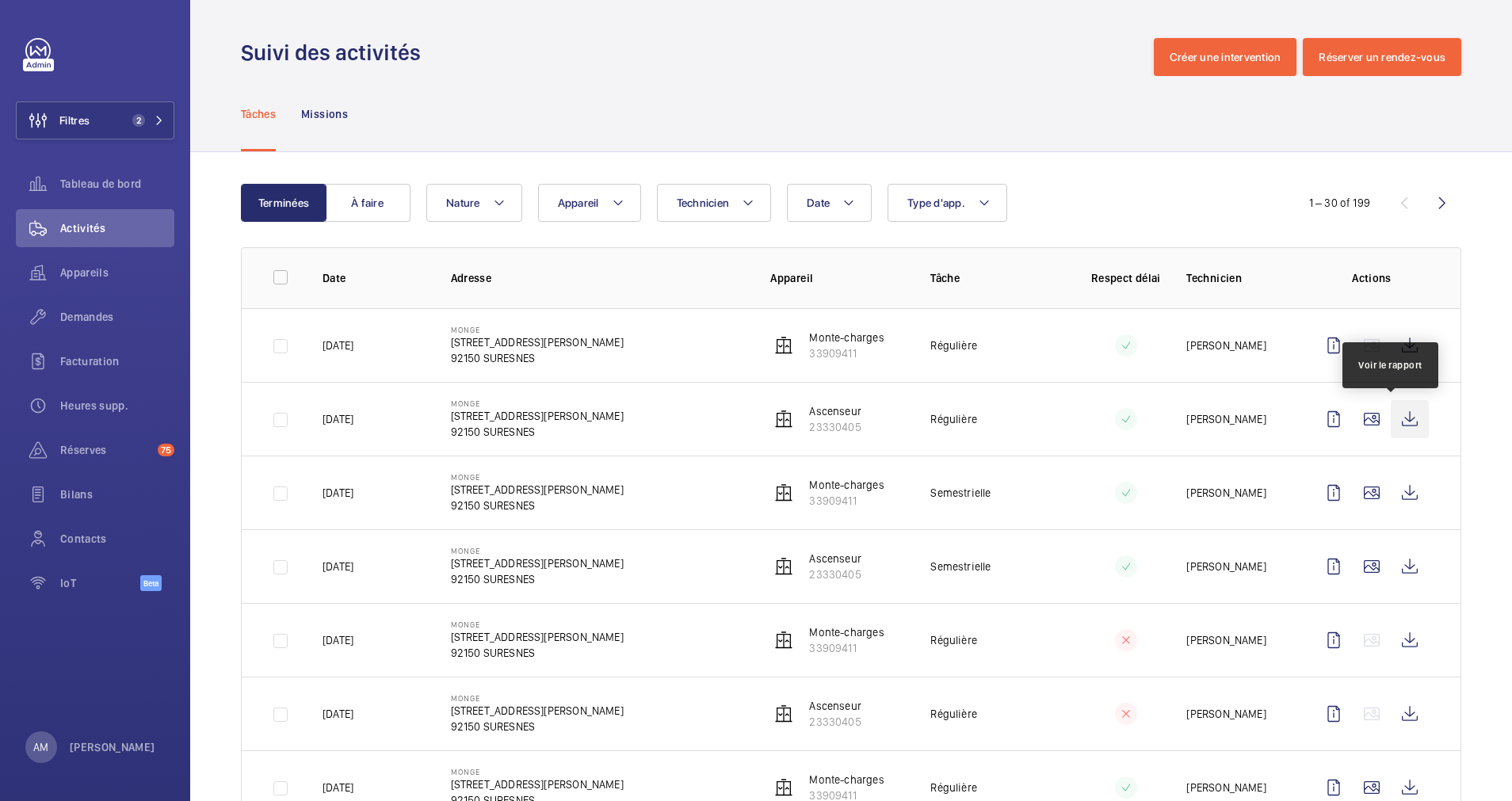
click at [1399, 413] on wm-front-icon-button at bounding box center [1410, 419] width 38 height 38
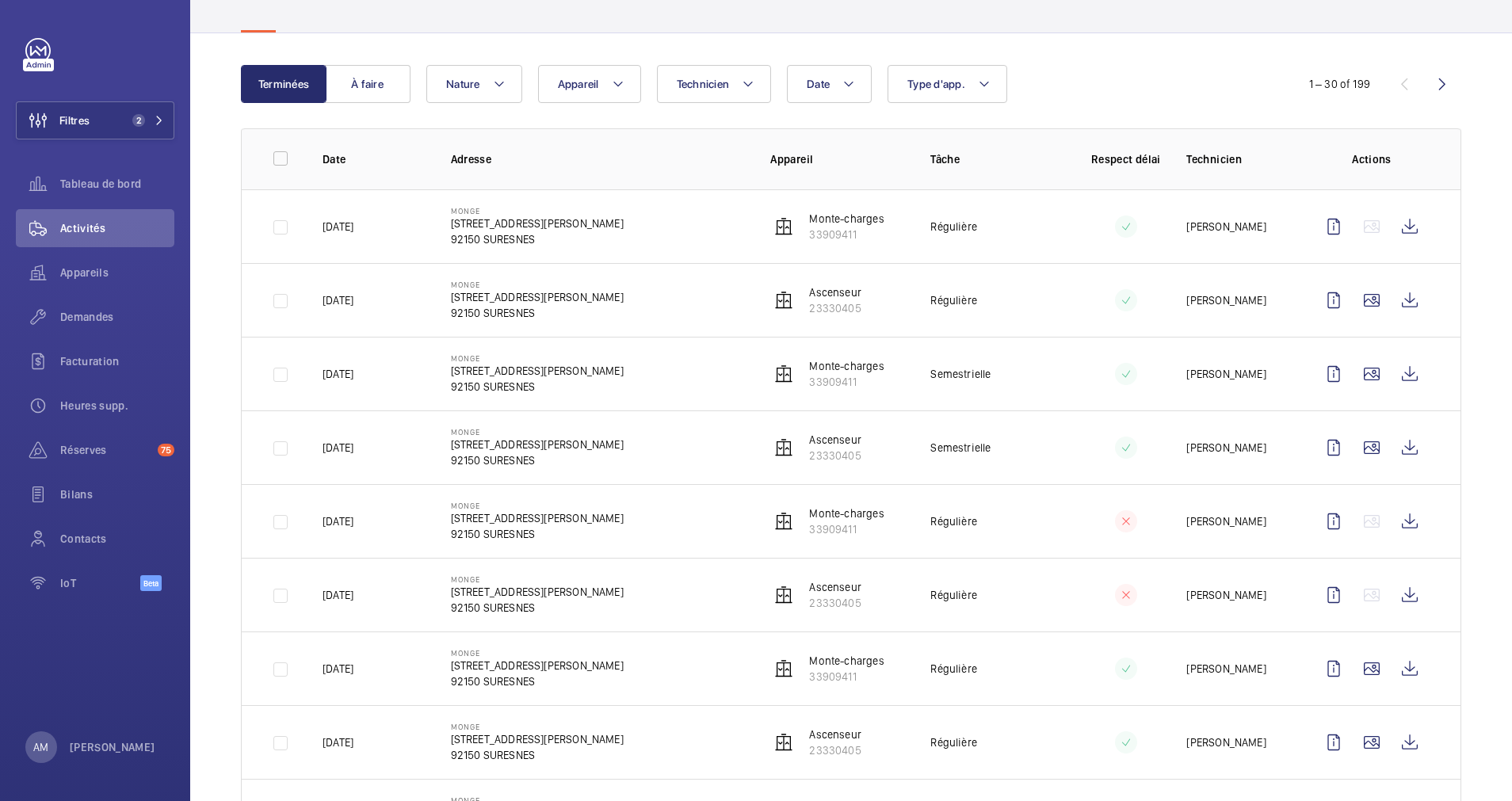
scroll to position [238, 0]
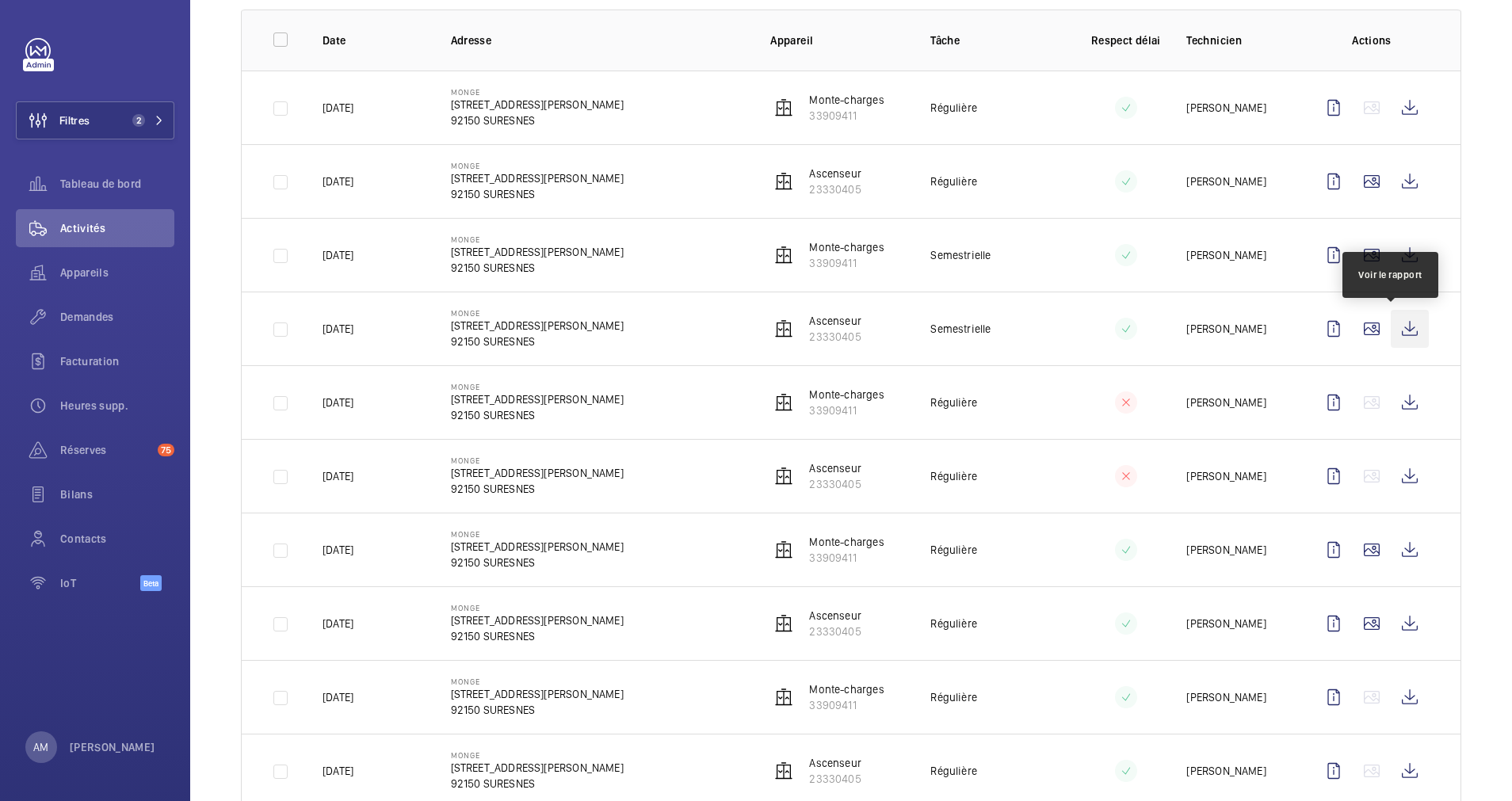
click at [1392, 334] on wm-front-icon-button at bounding box center [1410, 329] width 38 height 38
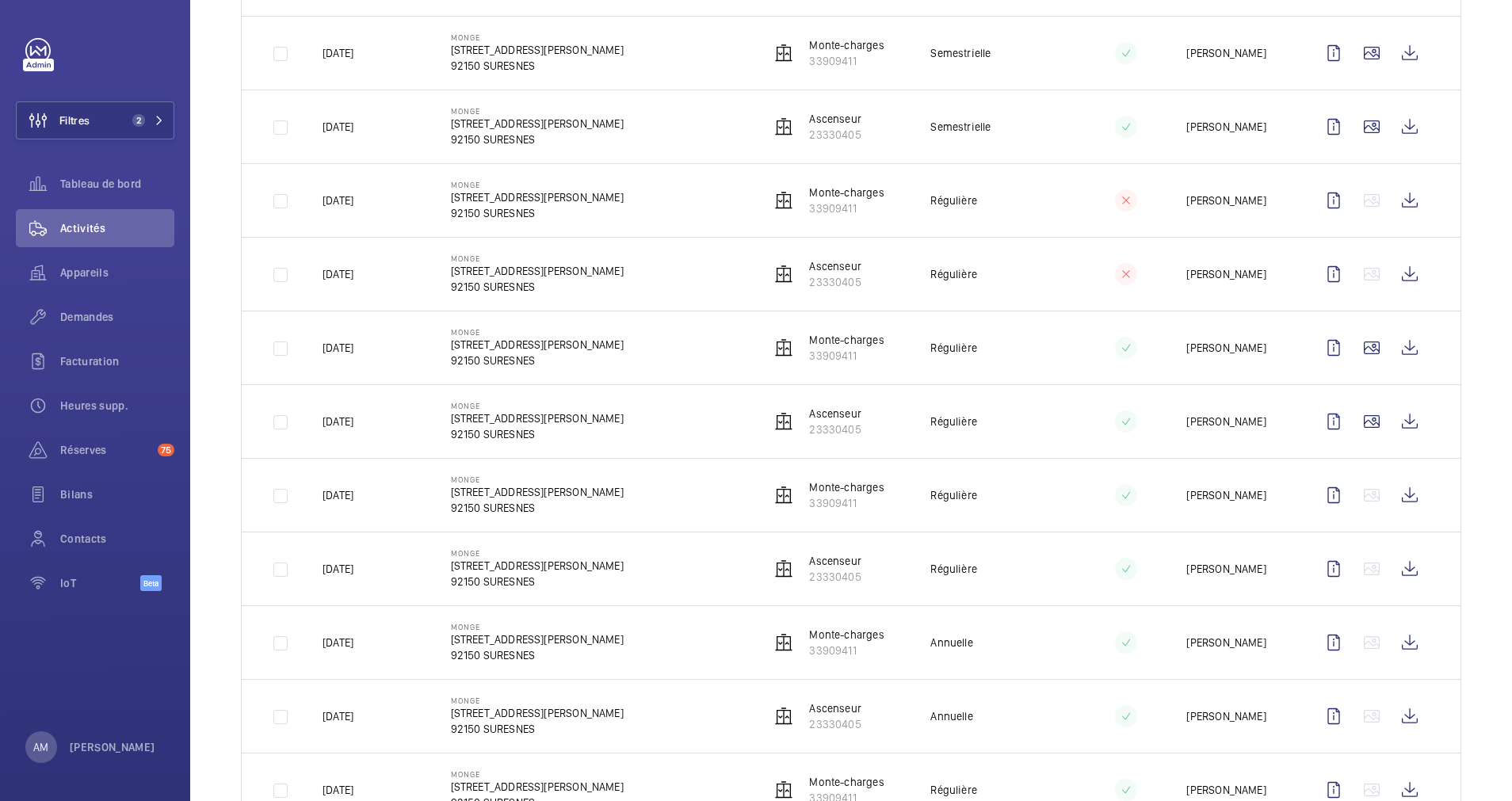
scroll to position [475, 0]
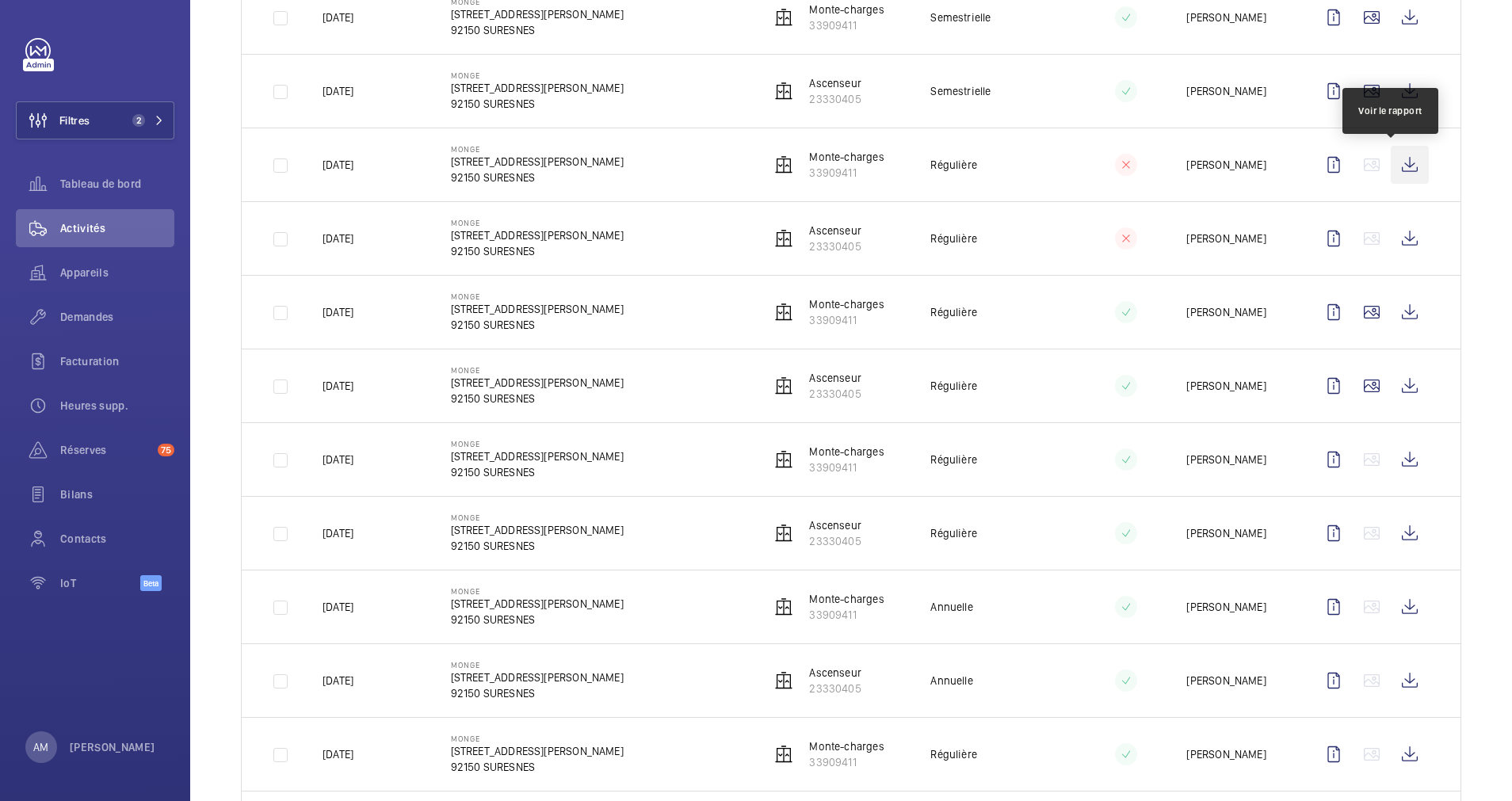
click at [1395, 162] on wm-front-icon-button at bounding box center [1410, 164] width 38 height 38
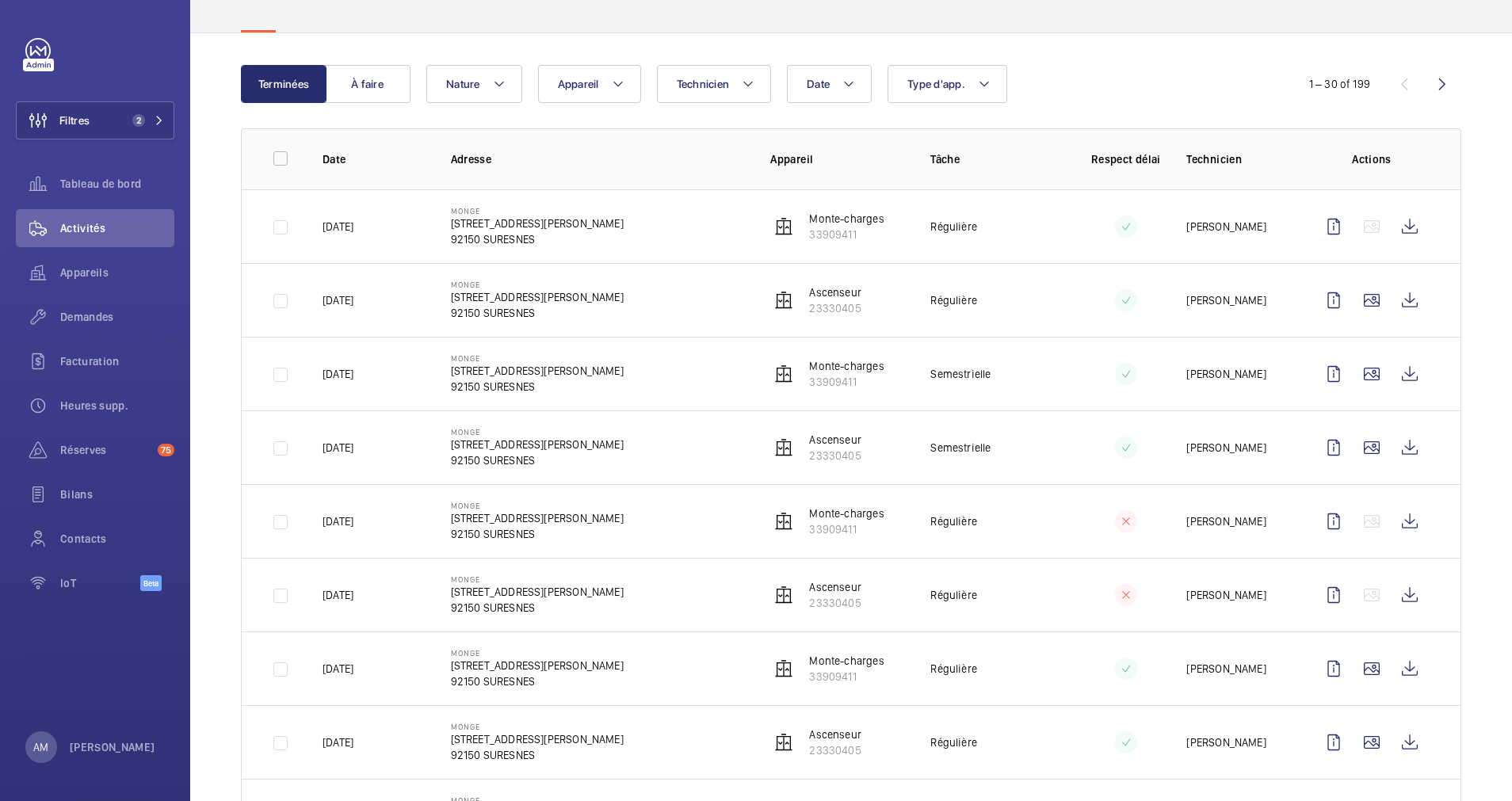
scroll to position [0, 0]
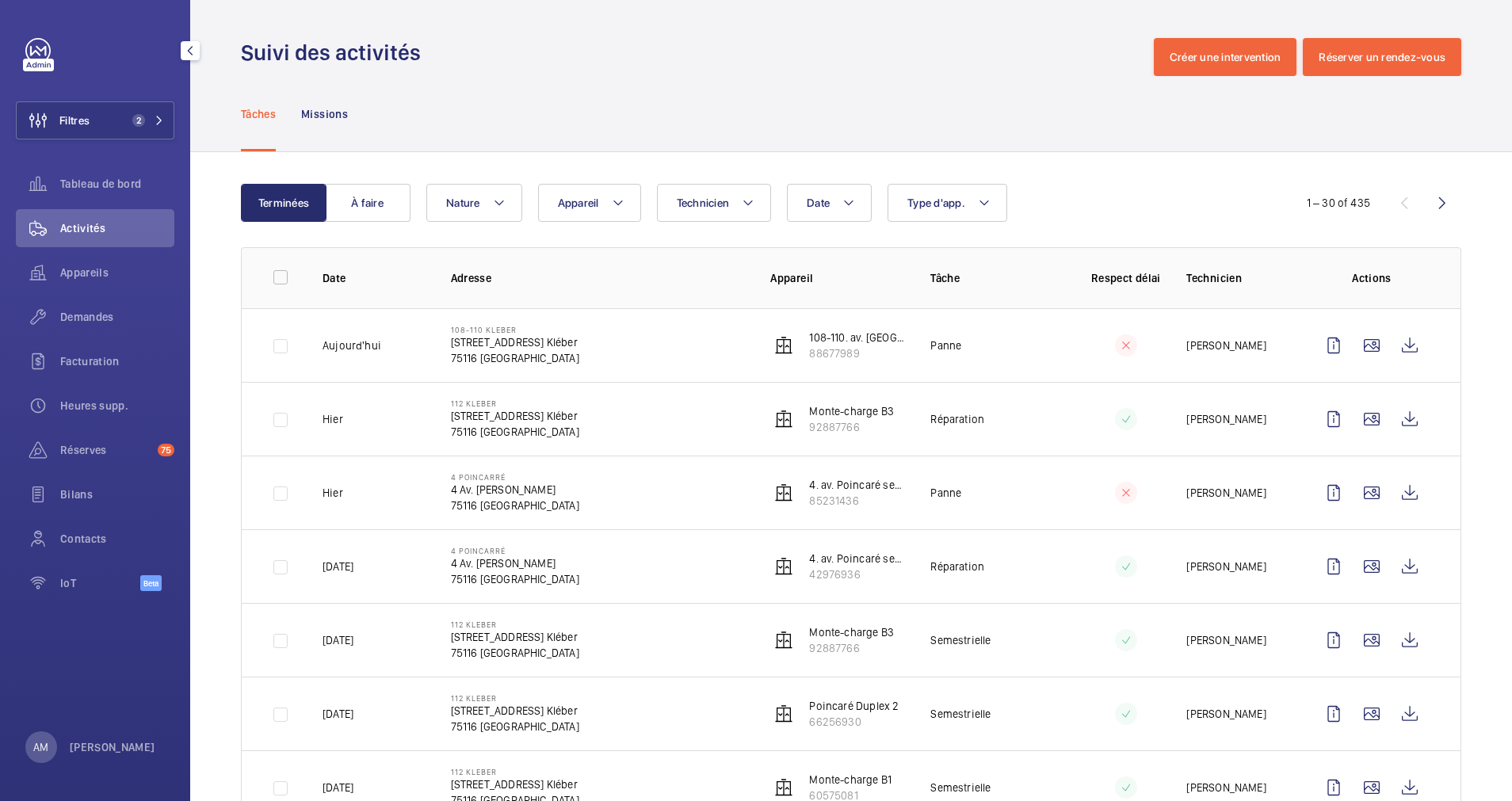
scroll to position [119, 0]
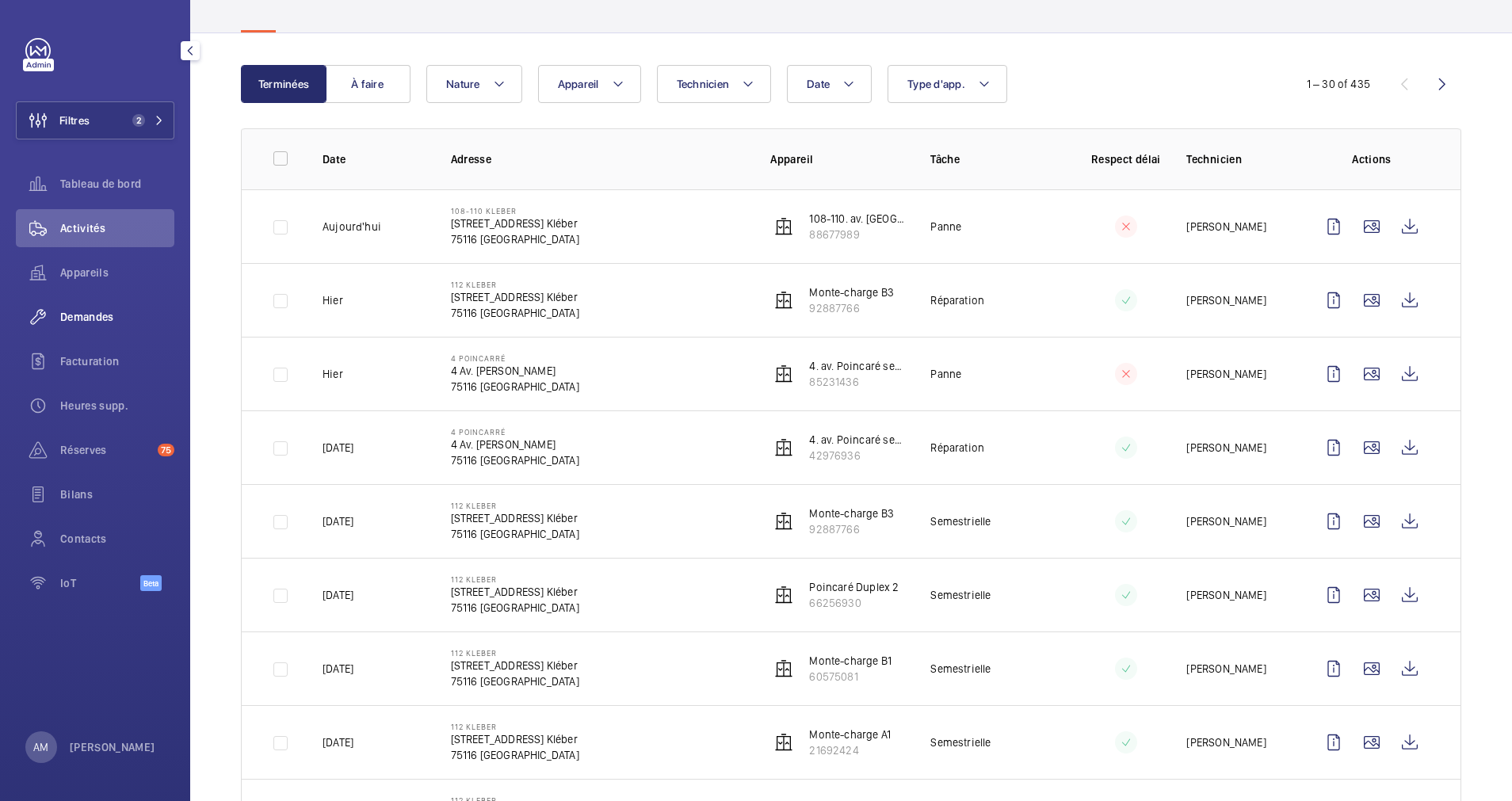
click at [82, 313] on span "Demandes" at bounding box center [117, 317] width 114 height 16
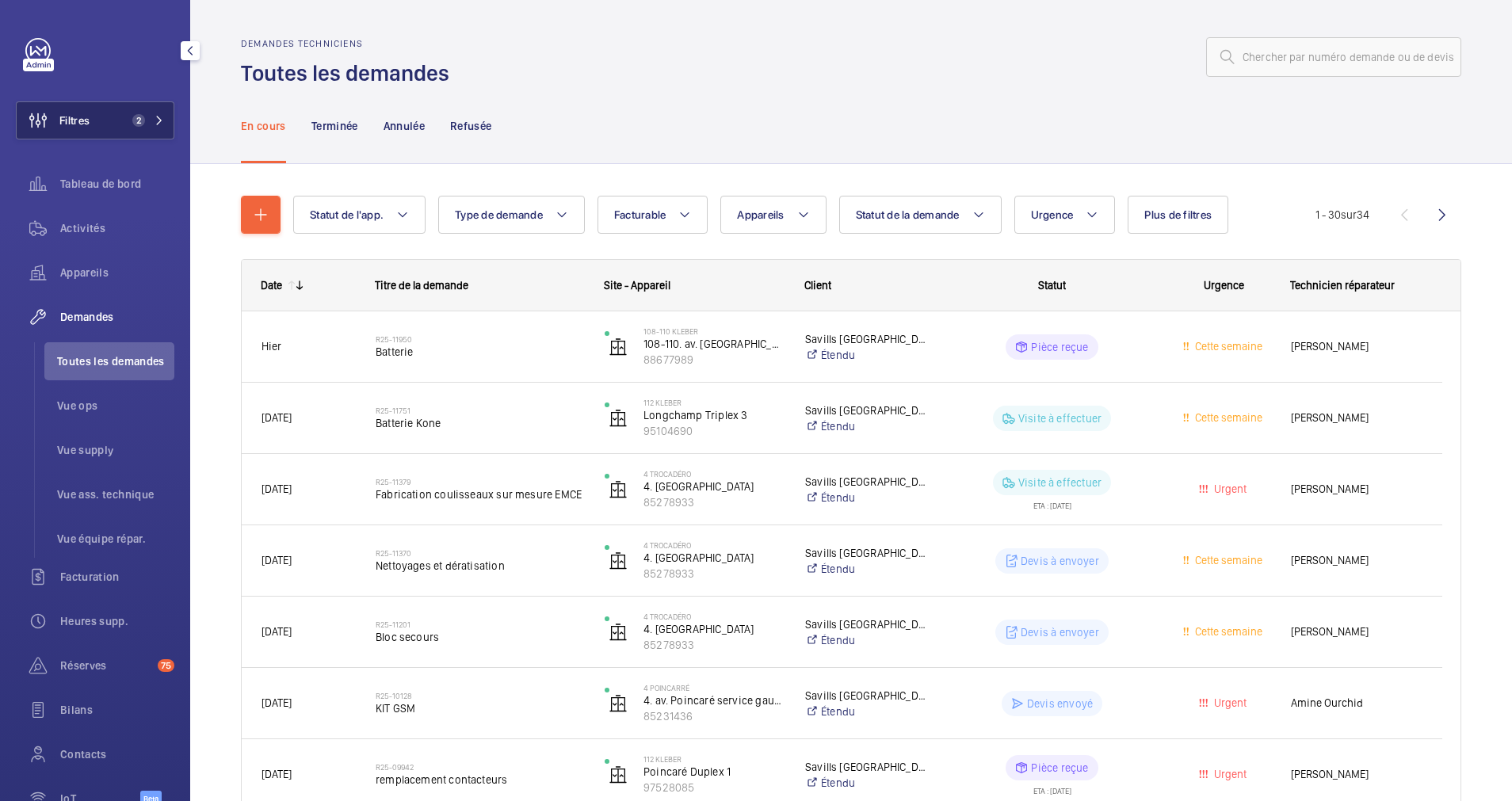
click at [145, 120] on span "2" at bounding box center [145, 120] width 38 height 13
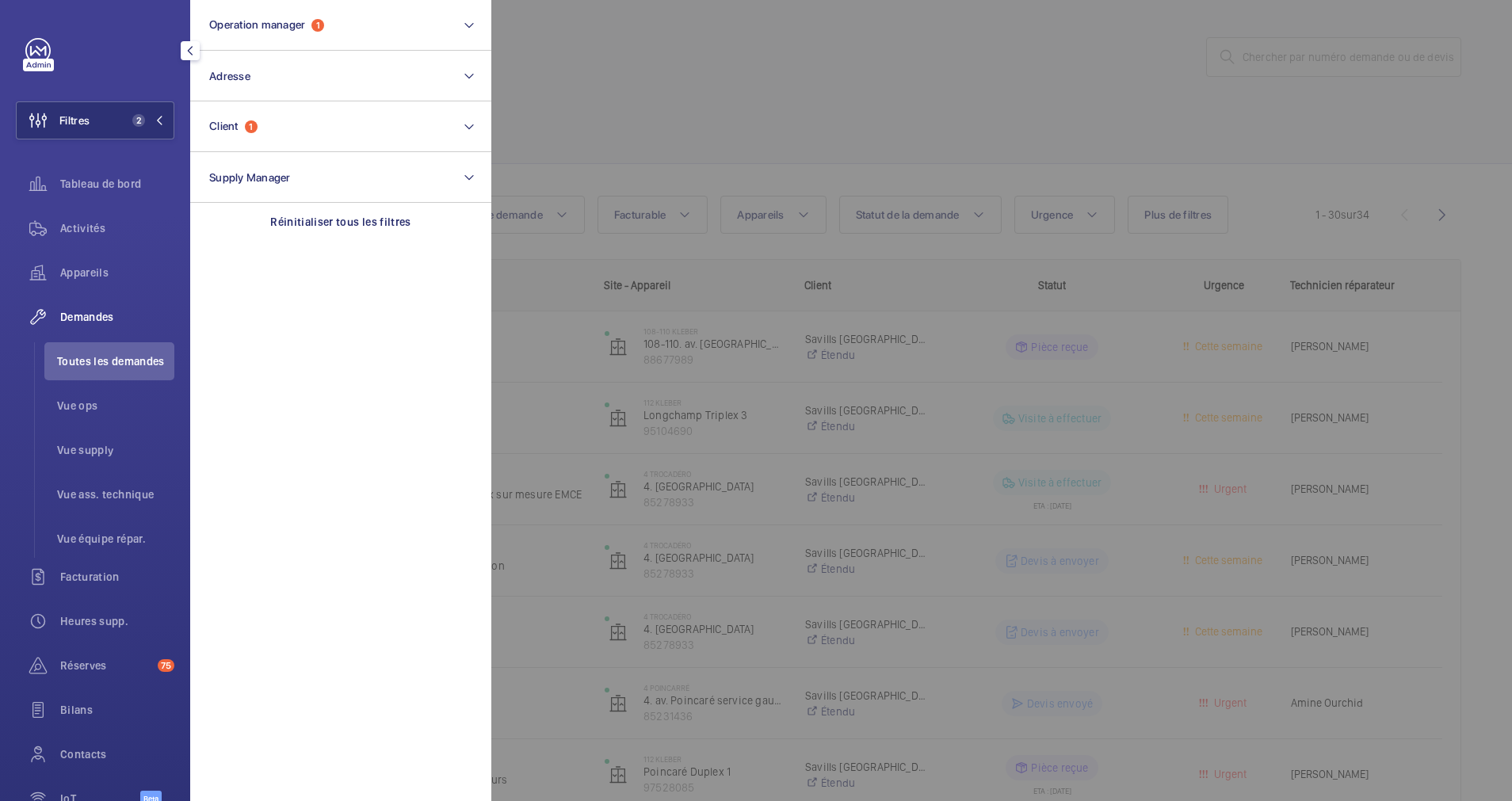
click at [631, 102] on div at bounding box center [1247, 400] width 1512 height 801
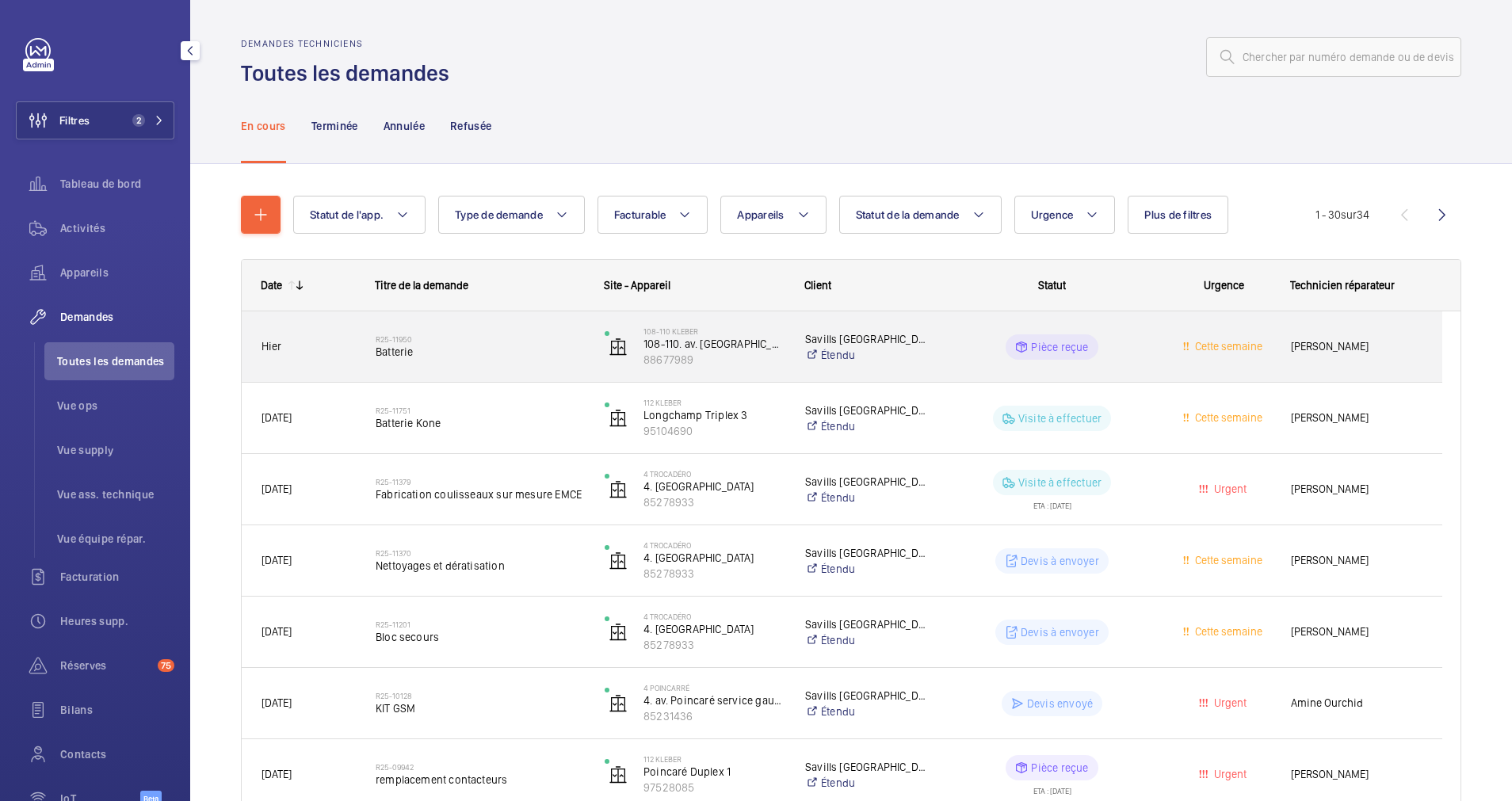
click at [516, 354] on span "Batterie" at bounding box center [480, 352] width 209 height 16
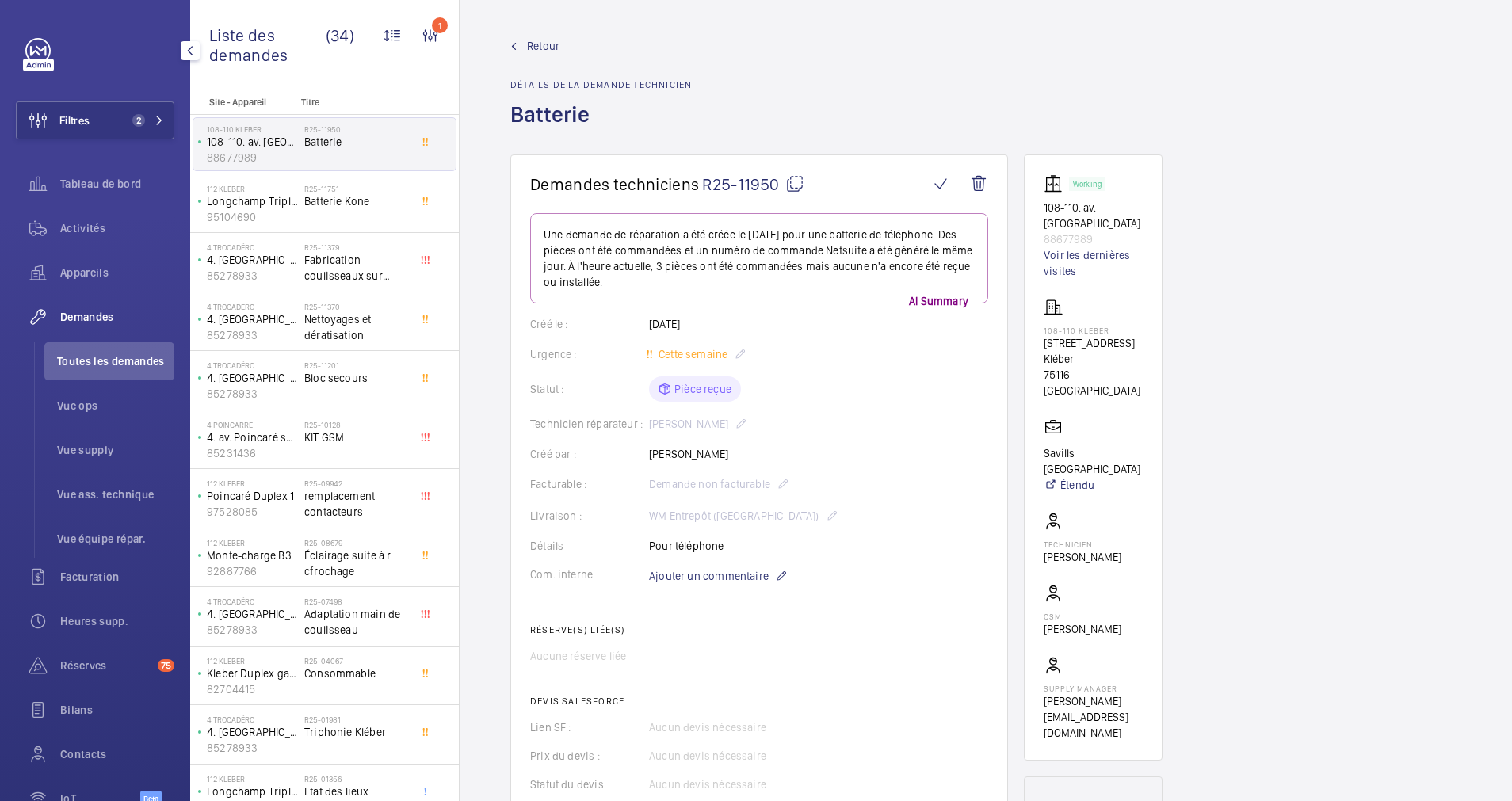
click at [533, 35] on wm-front-admin-header "Retour Détails de la demande technicien Batterie" at bounding box center [985, 77] width 1052 height 154
click at [532, 43] on span "Retour" at bounding box center [543, 46] width 33 height 16
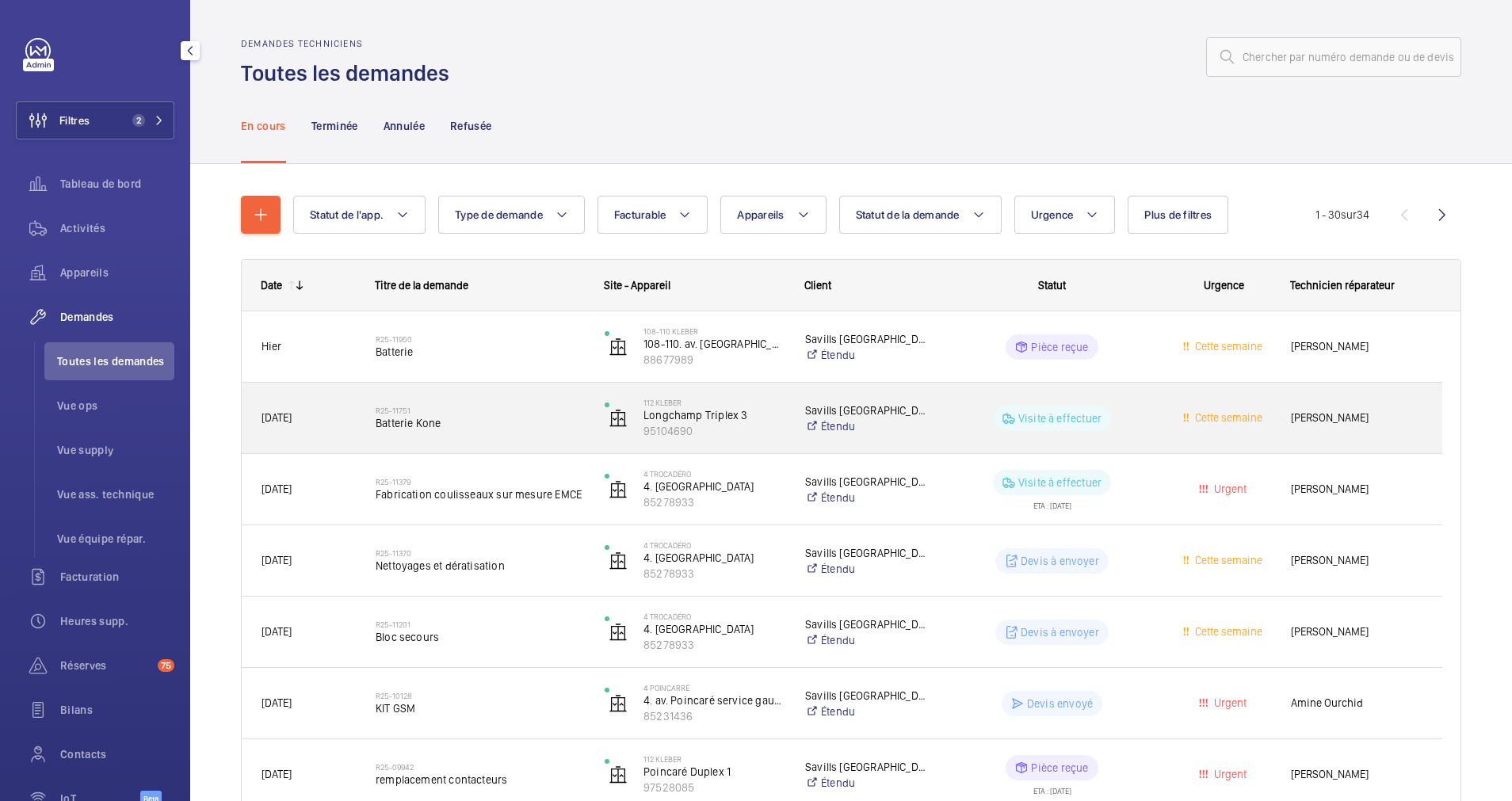
click at [472, 415] on span "Batterie Kone" at bounding box center [480, 424] width 209 height 16
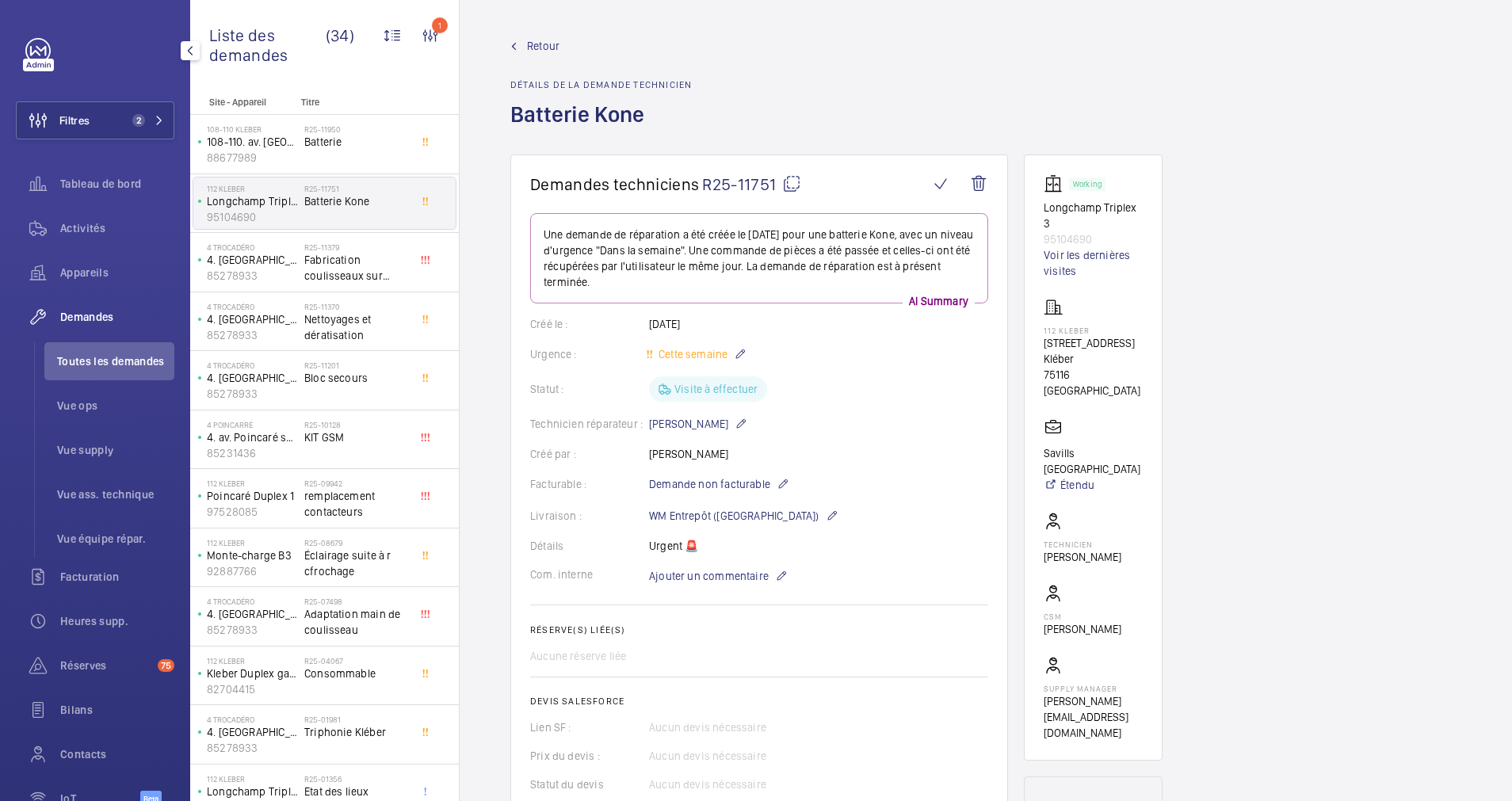
click at [527, 49] on span "Retour" at bounding box center [543, 46] width 33 height 16
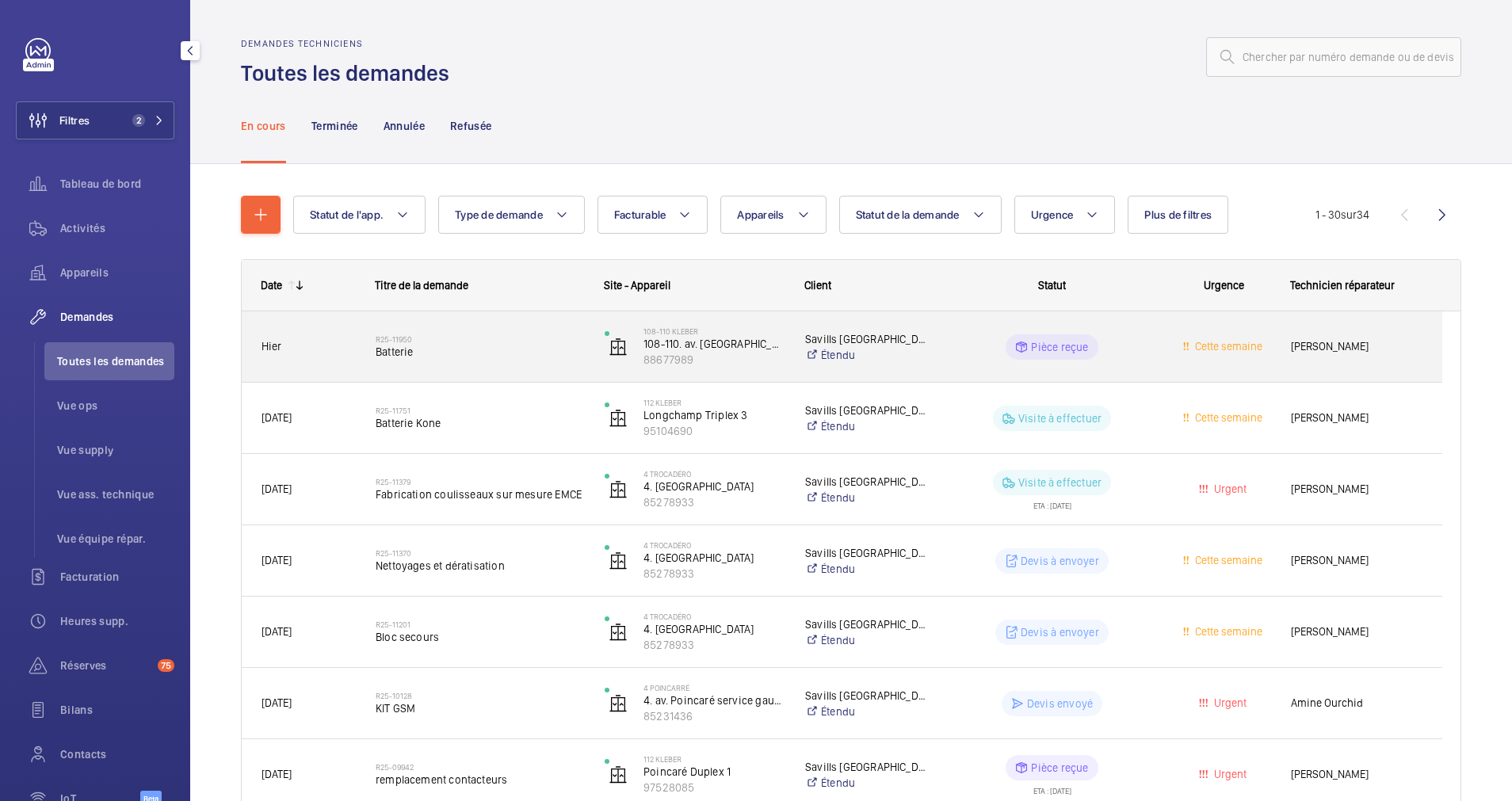
click at [476, 352] on span "Batterie" at bounding box center [480, 352] width 209 height 16
